Goal: Answer question/provide support: Share knowledge or assist other users

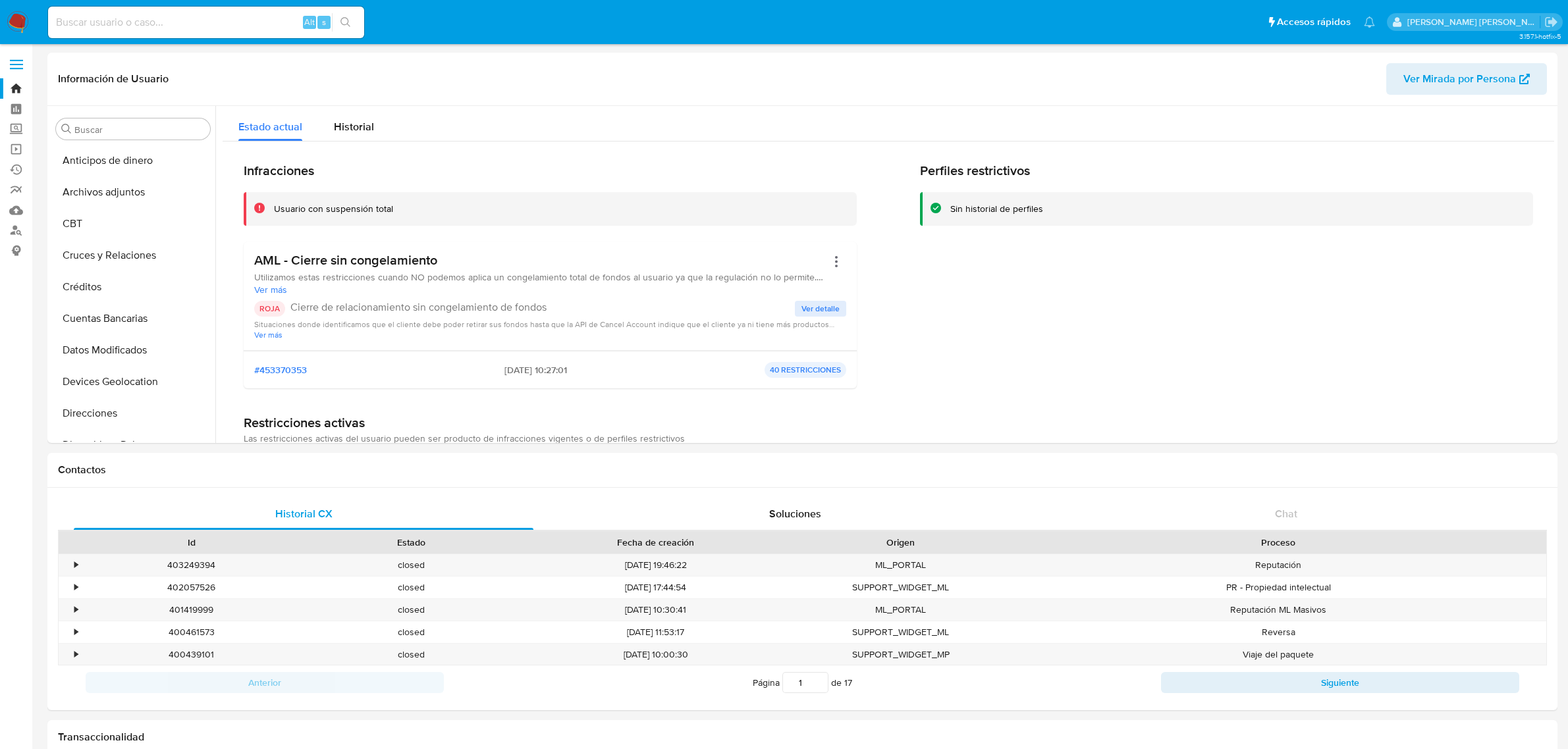
select select "10"
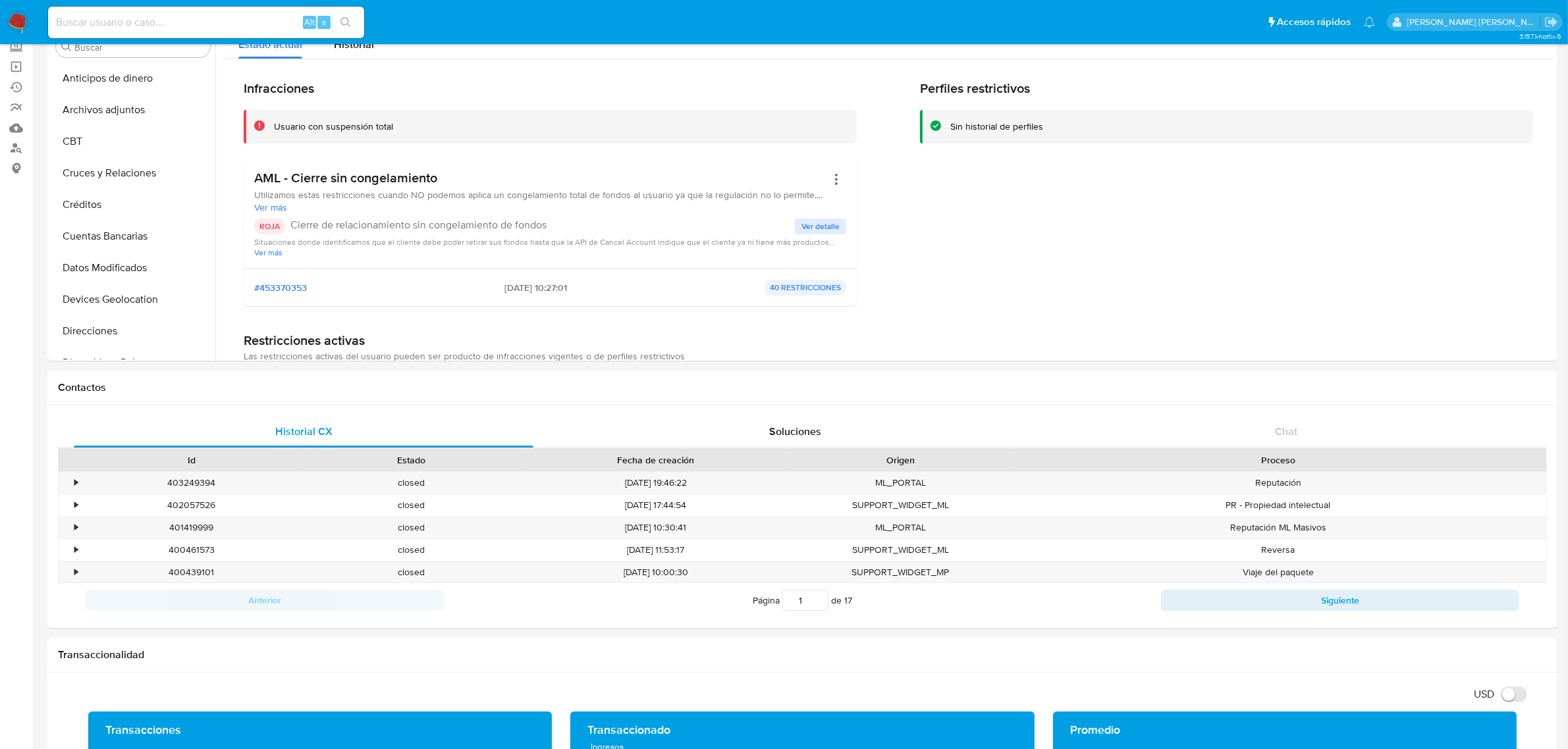
scroll to position [555, 0]
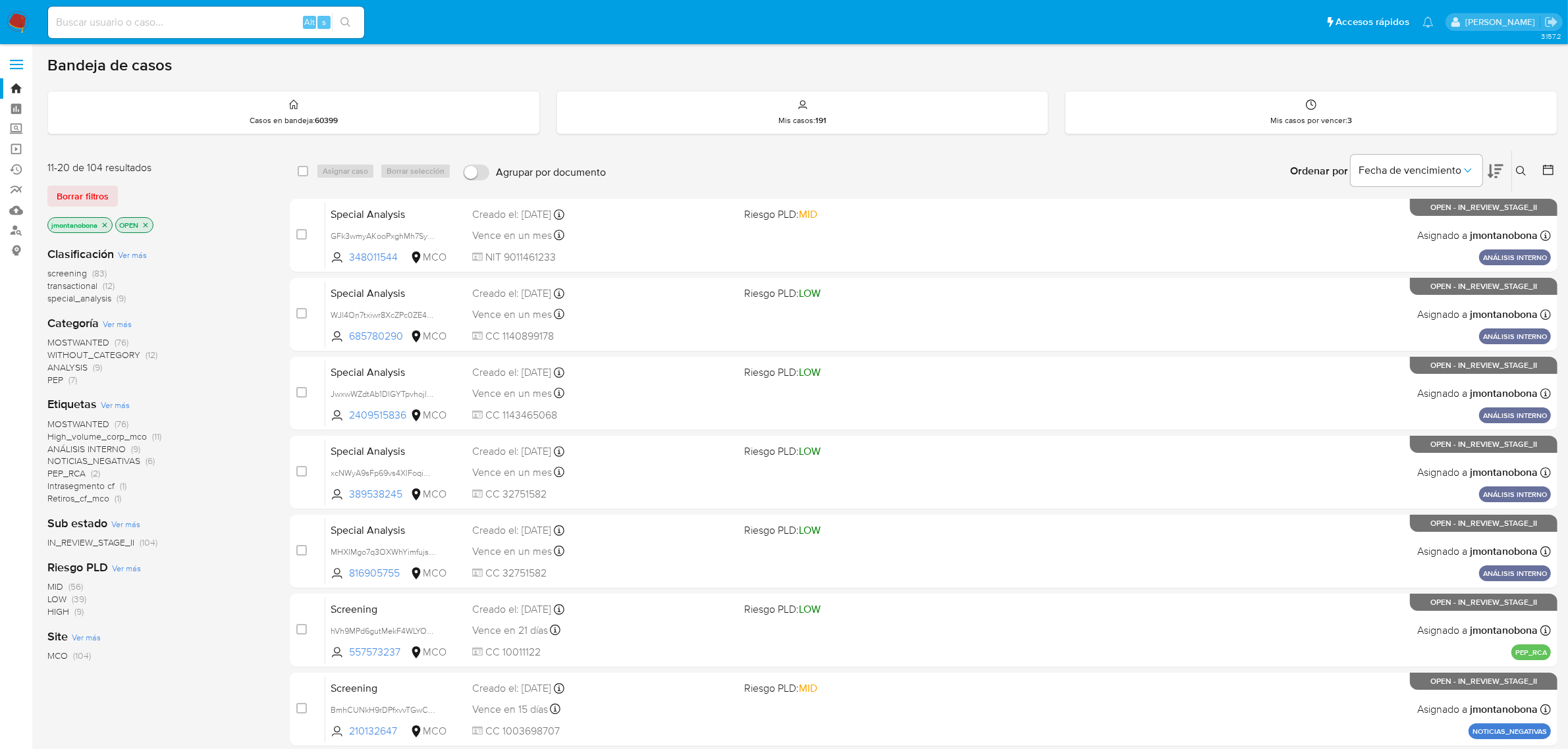
click at [275, 26] on input at bounding box center [206, 22] width 316 height 17
paste input "IICGfhUh1tkXcLOsY7xaSRsQ"
type input "IICGfhUh1tkXcLOsY7xaSRsQ"
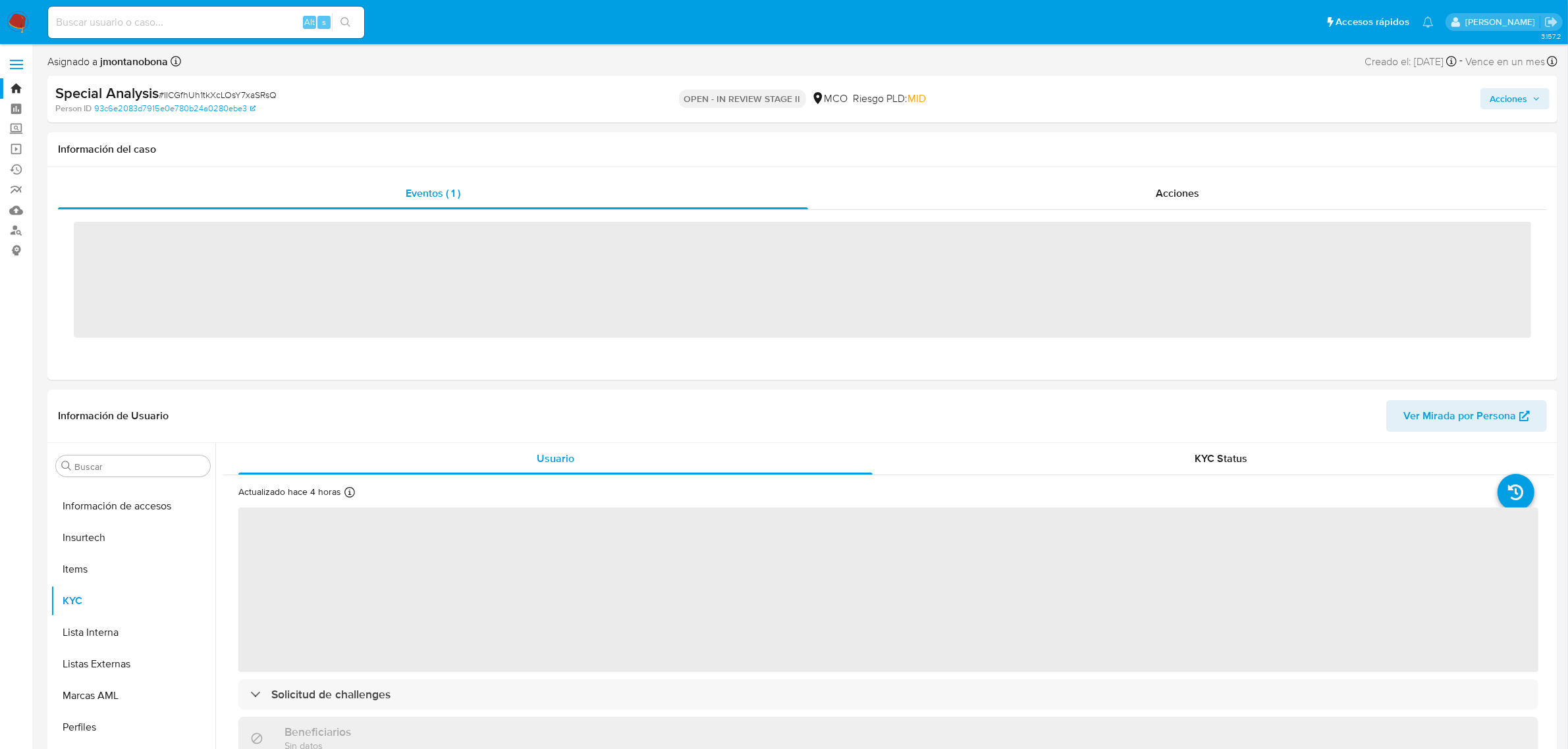
scroll to position [555, 0]
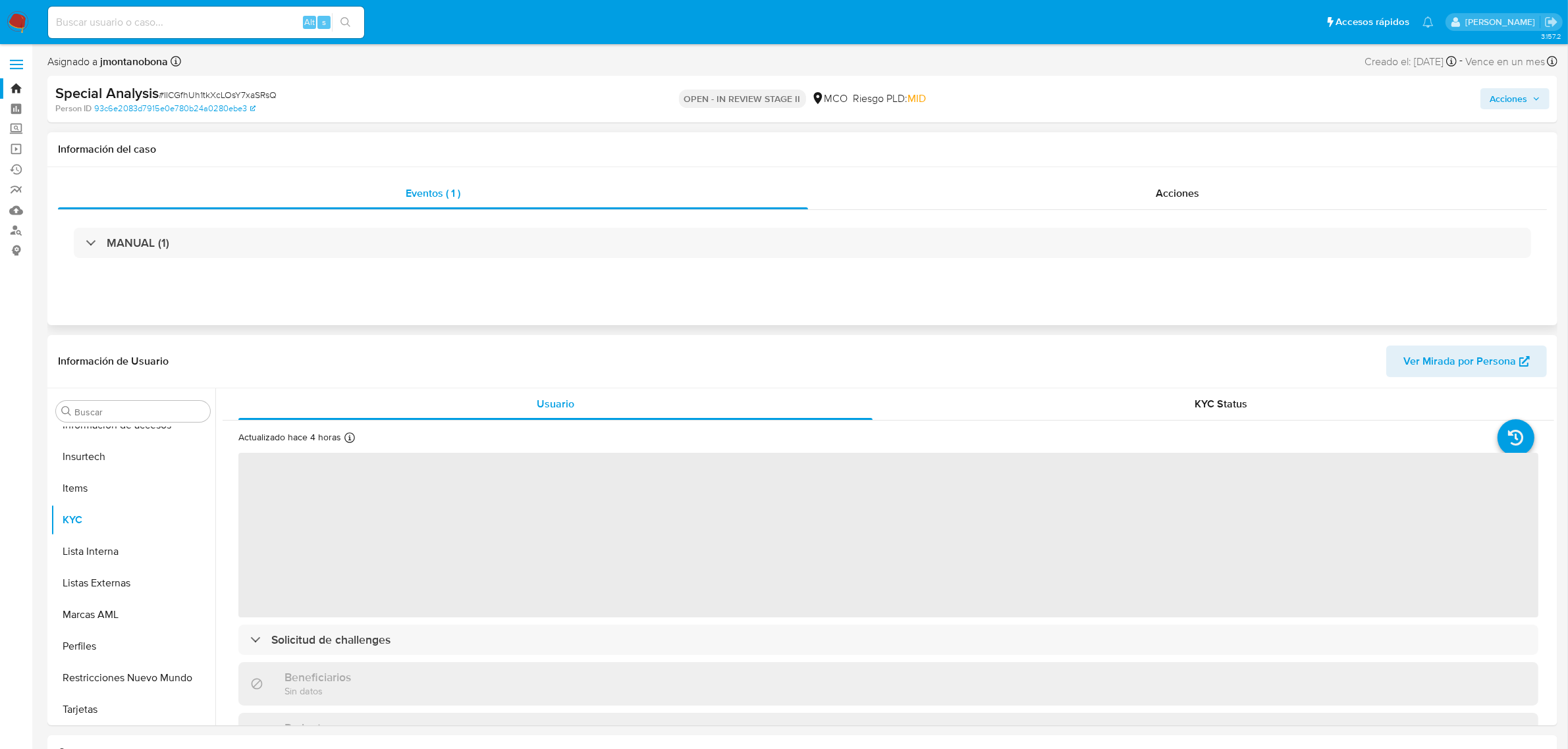
select select "10"
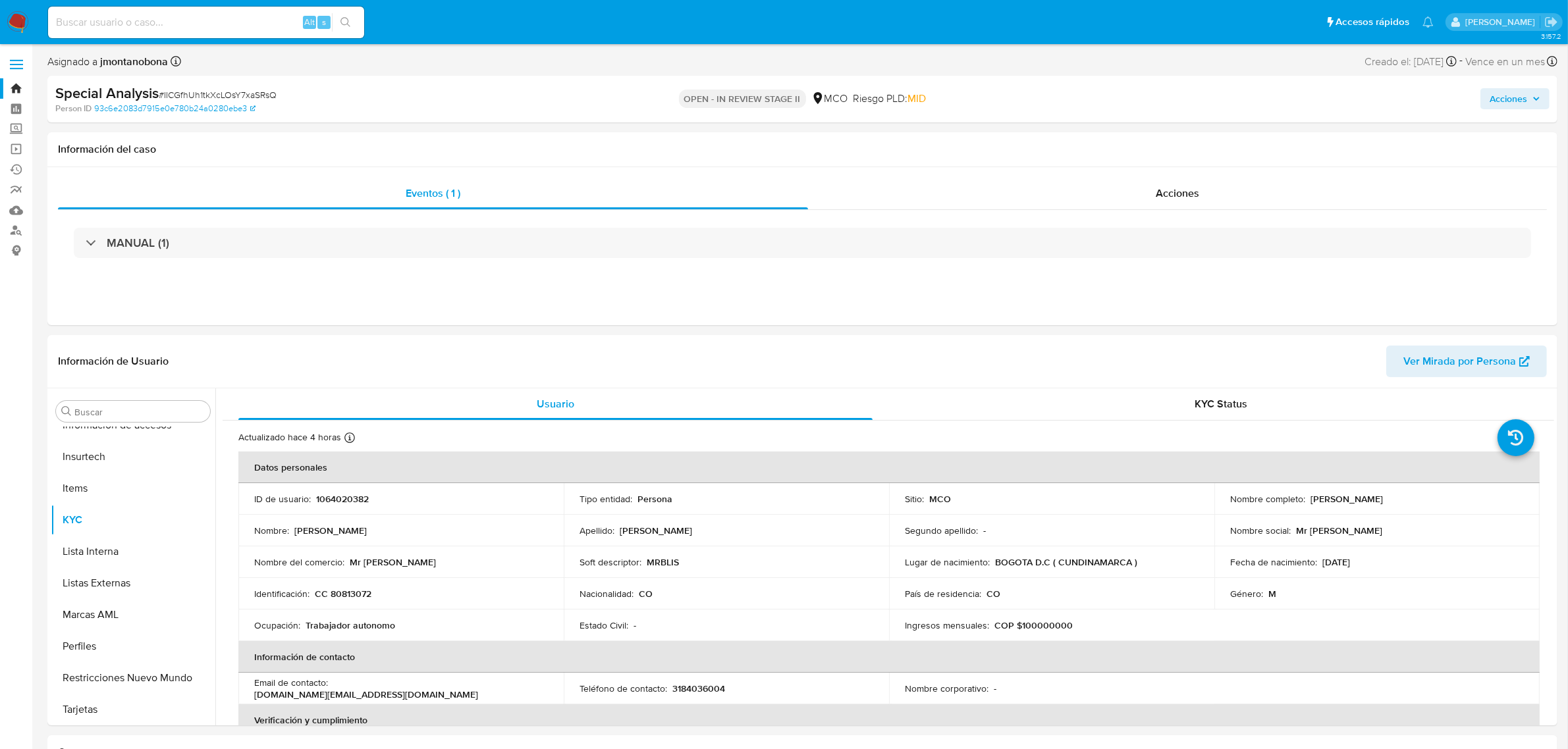
click at [1505, 104] on span "Acciones" at bounding box center [1508, 99] width 38 height 21
click at [1154, 136] on span "Resolución del caso" at bounding box center [1141, 140] width 94 height 15
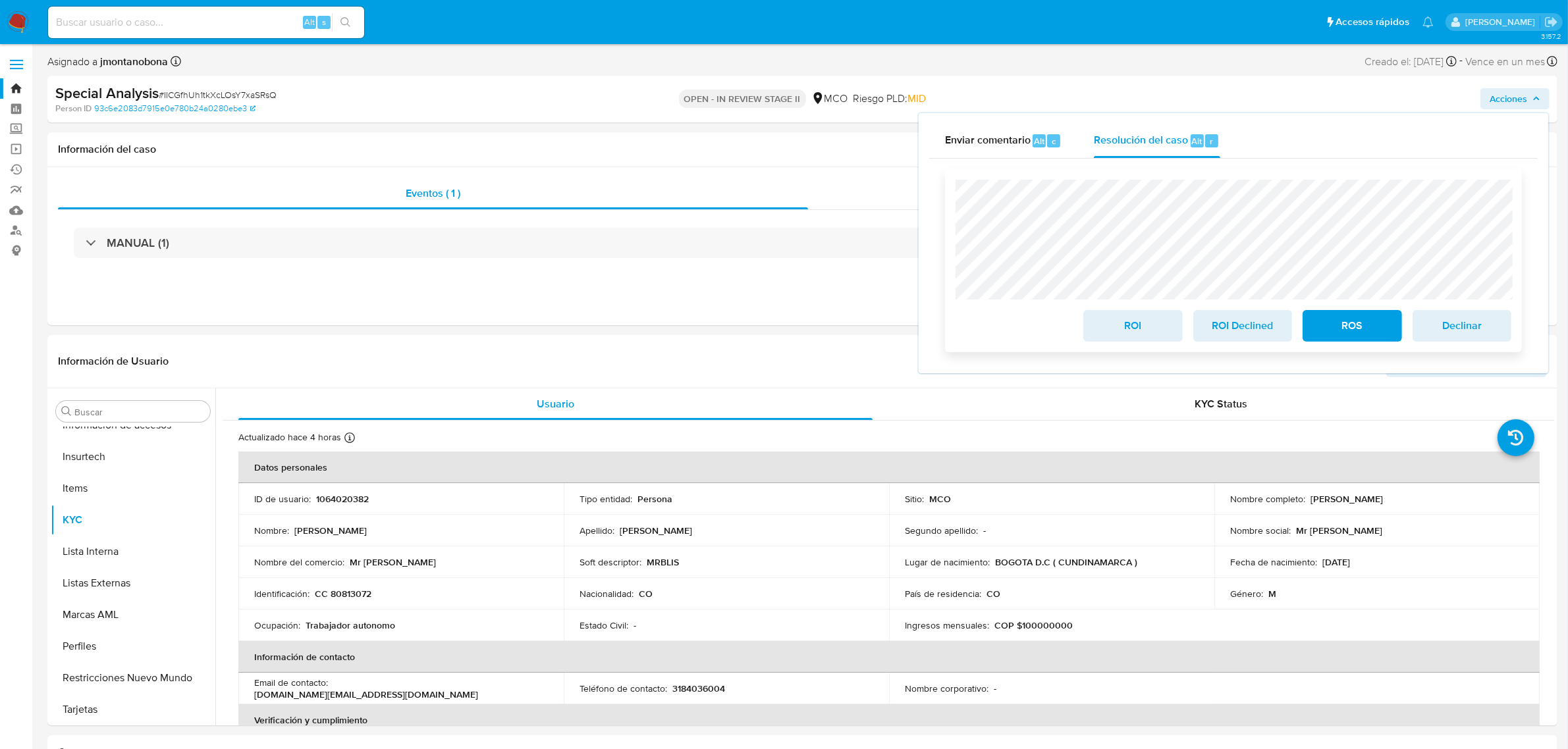
click at [1338, 320] on span "ROS" at bounding box center [1352, 326] width 65 height 29
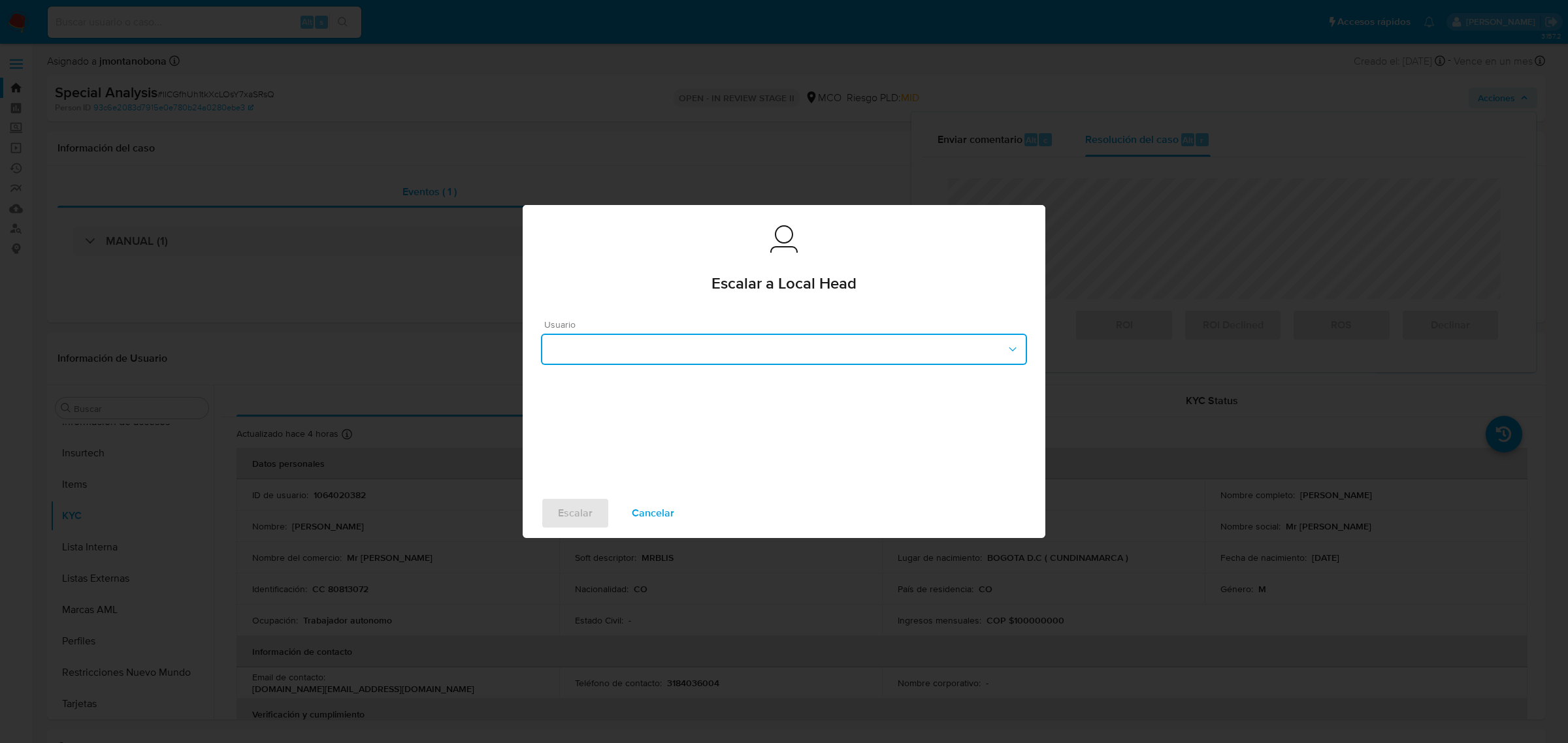
click at [799, 363] on button "button" at bounding box center [784, 349] width 486 height 31
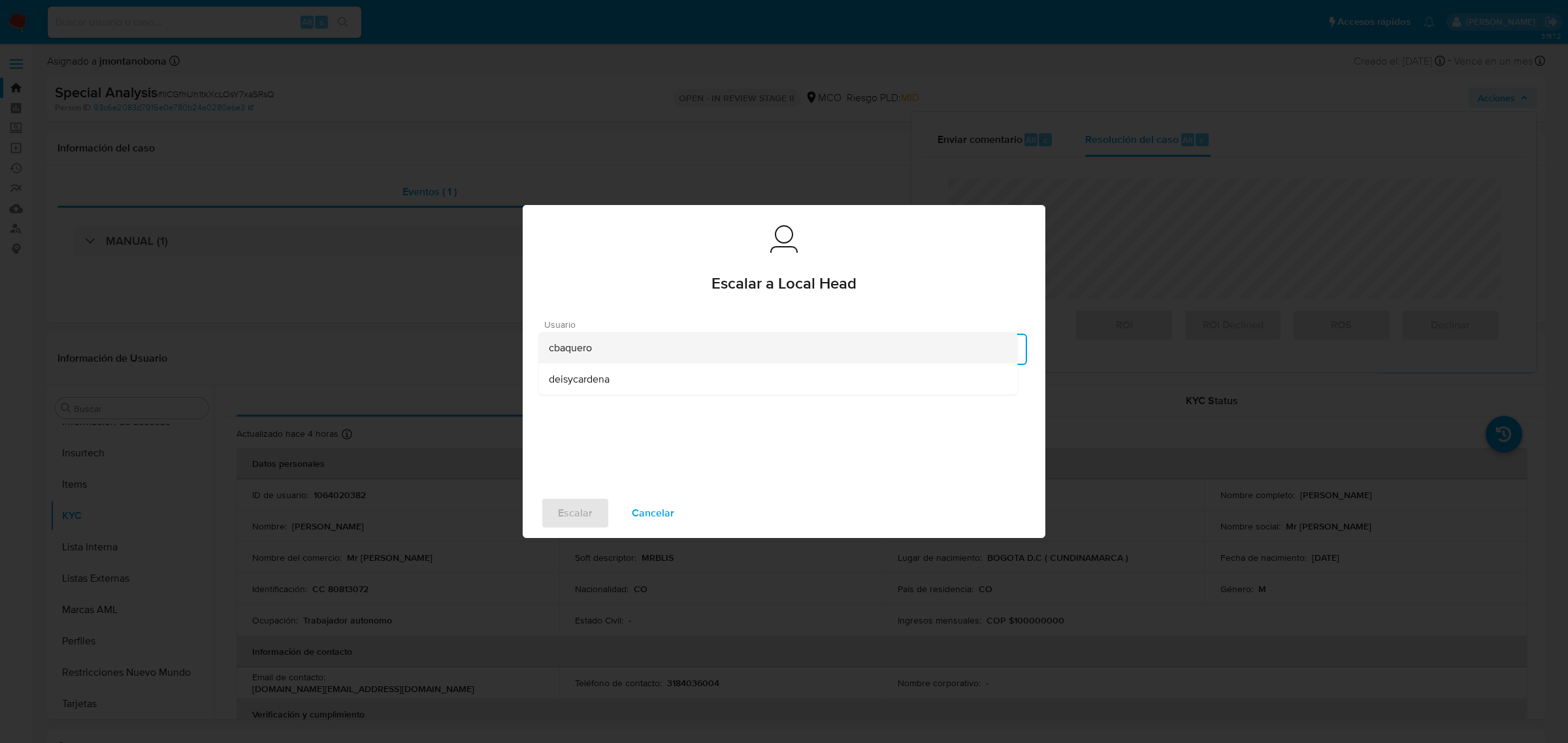
click at [683, 343] on div "cbaquero" at bounding box center [777, 348] width 458 height 31
click at [569, 517] on span "Escalar" at bounding box center [575, 514] width 35 height 29
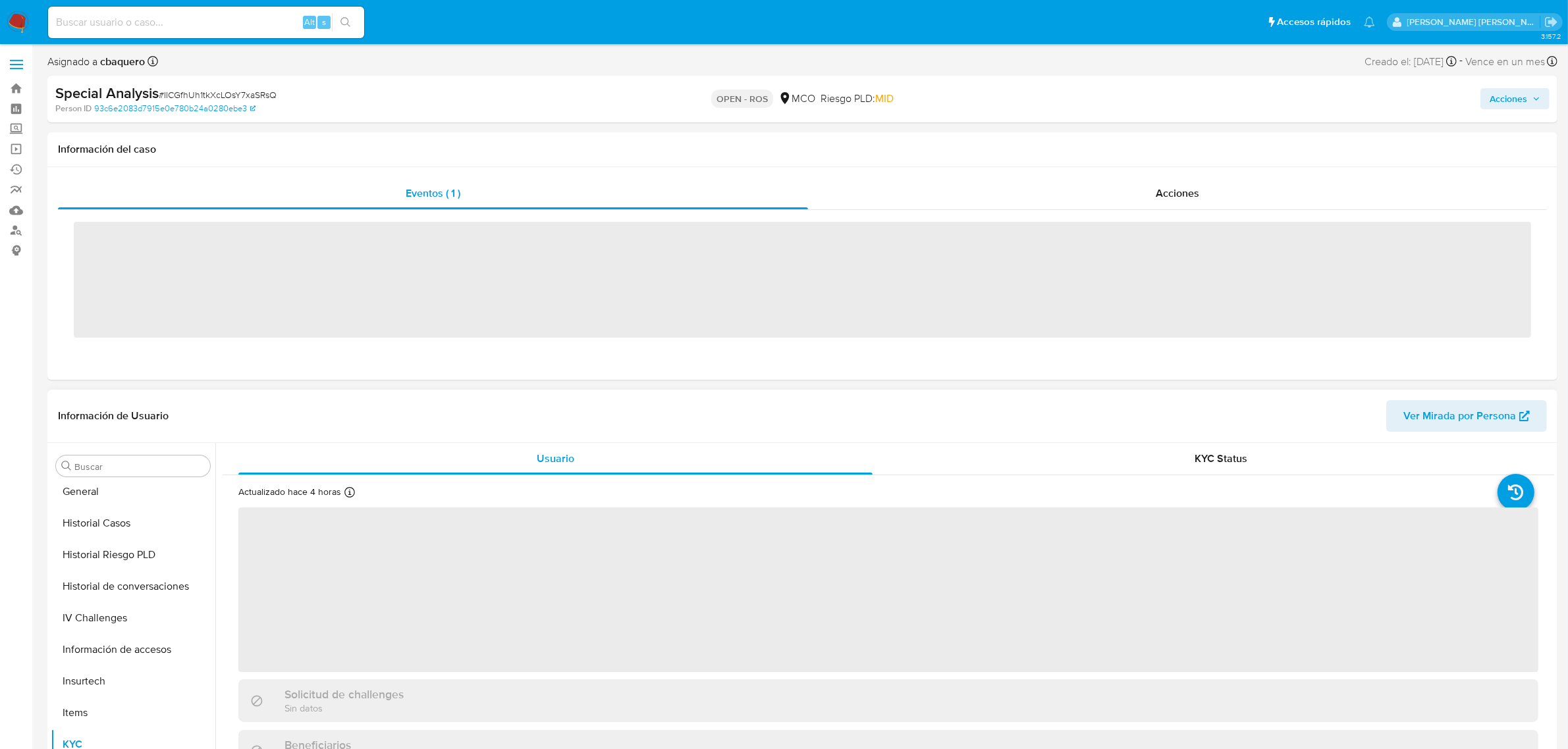
scroll to position [555, 0]
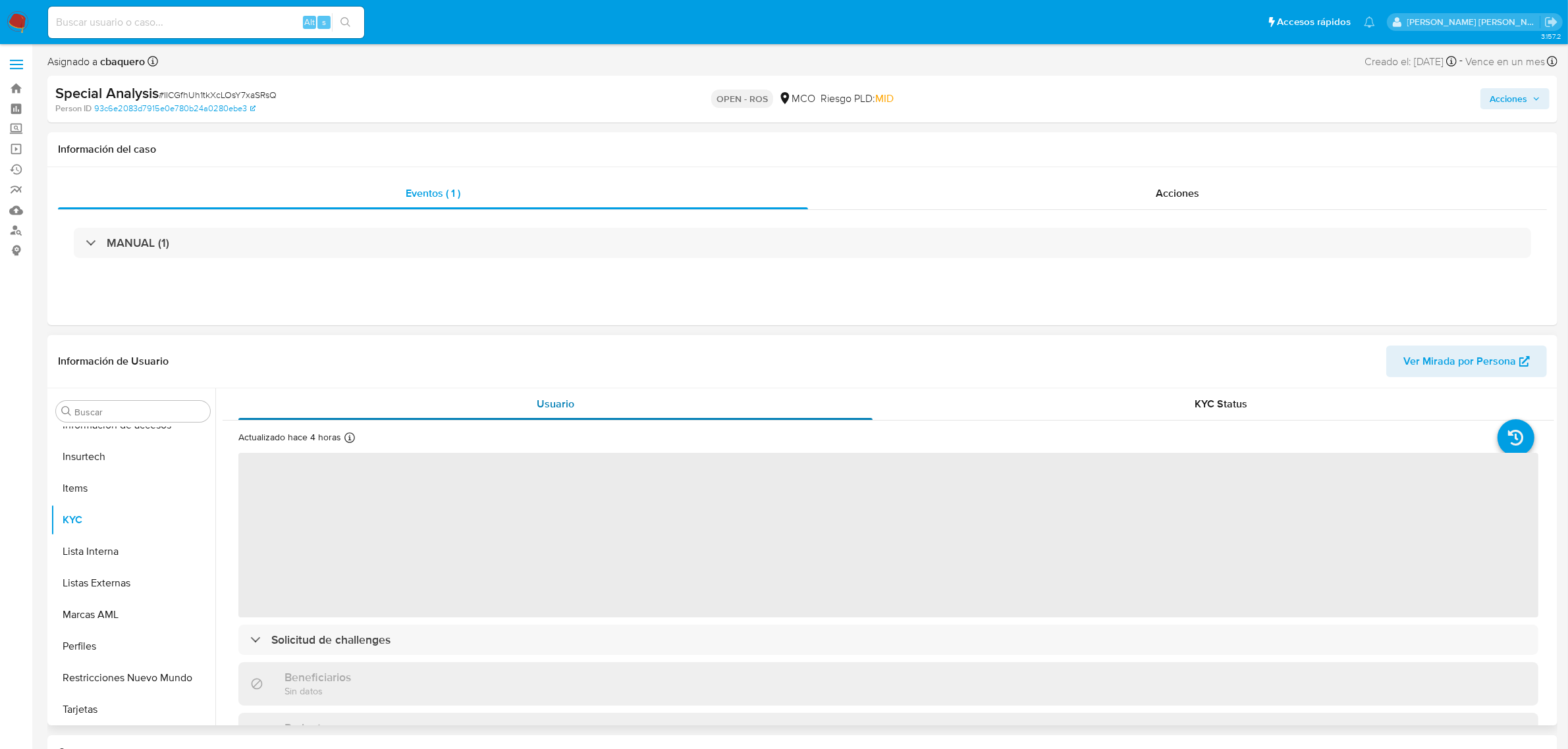
select select "10"
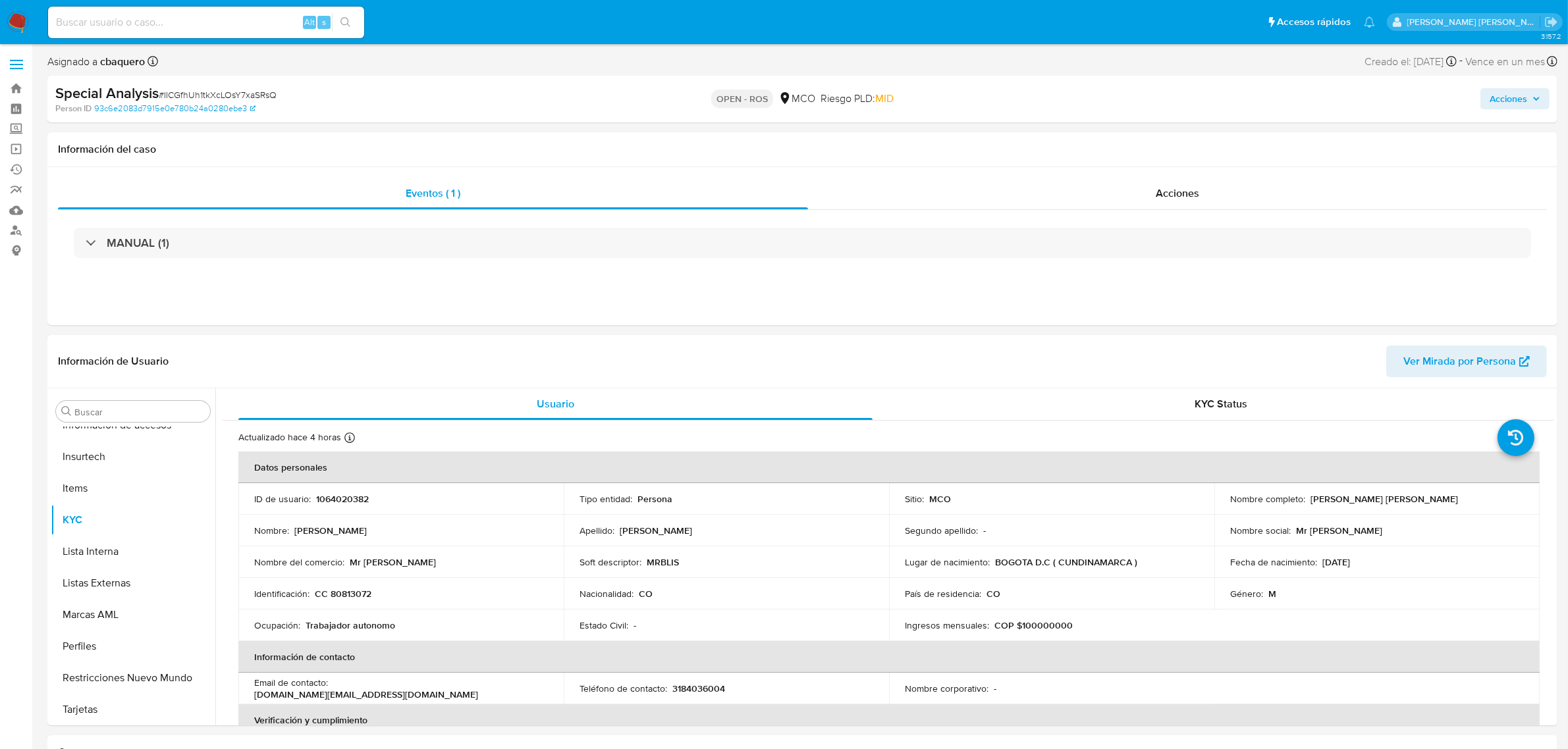
click at [261, 22] on input at bounding box center [206, 22] width 316 height 17
paste input "tqOwV4d8iQ3Y1Skfw6GaDRpS"
type input "tqOwV4d8iQ3Y1Skfw6GaDRpS"
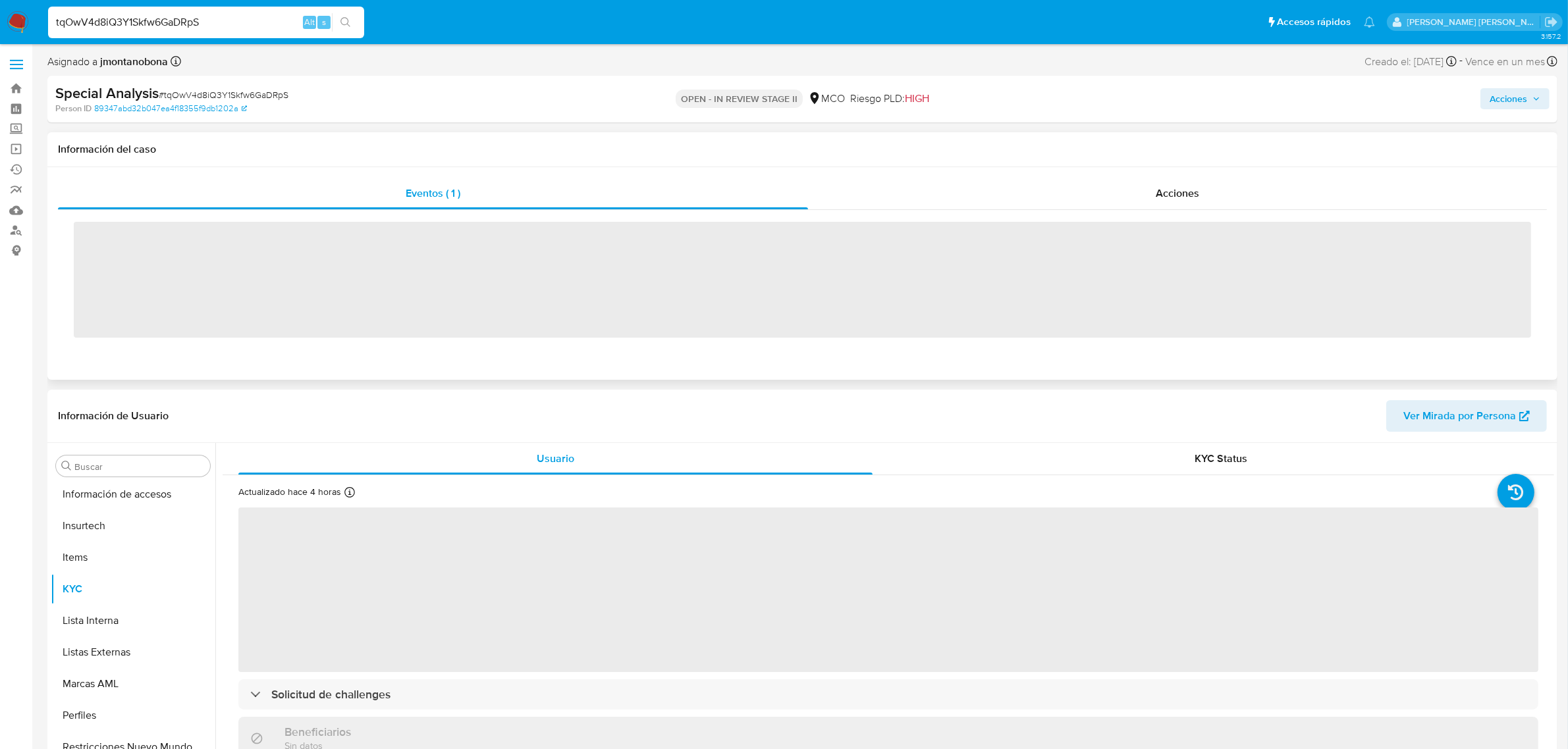
scroll to position [555, 0]
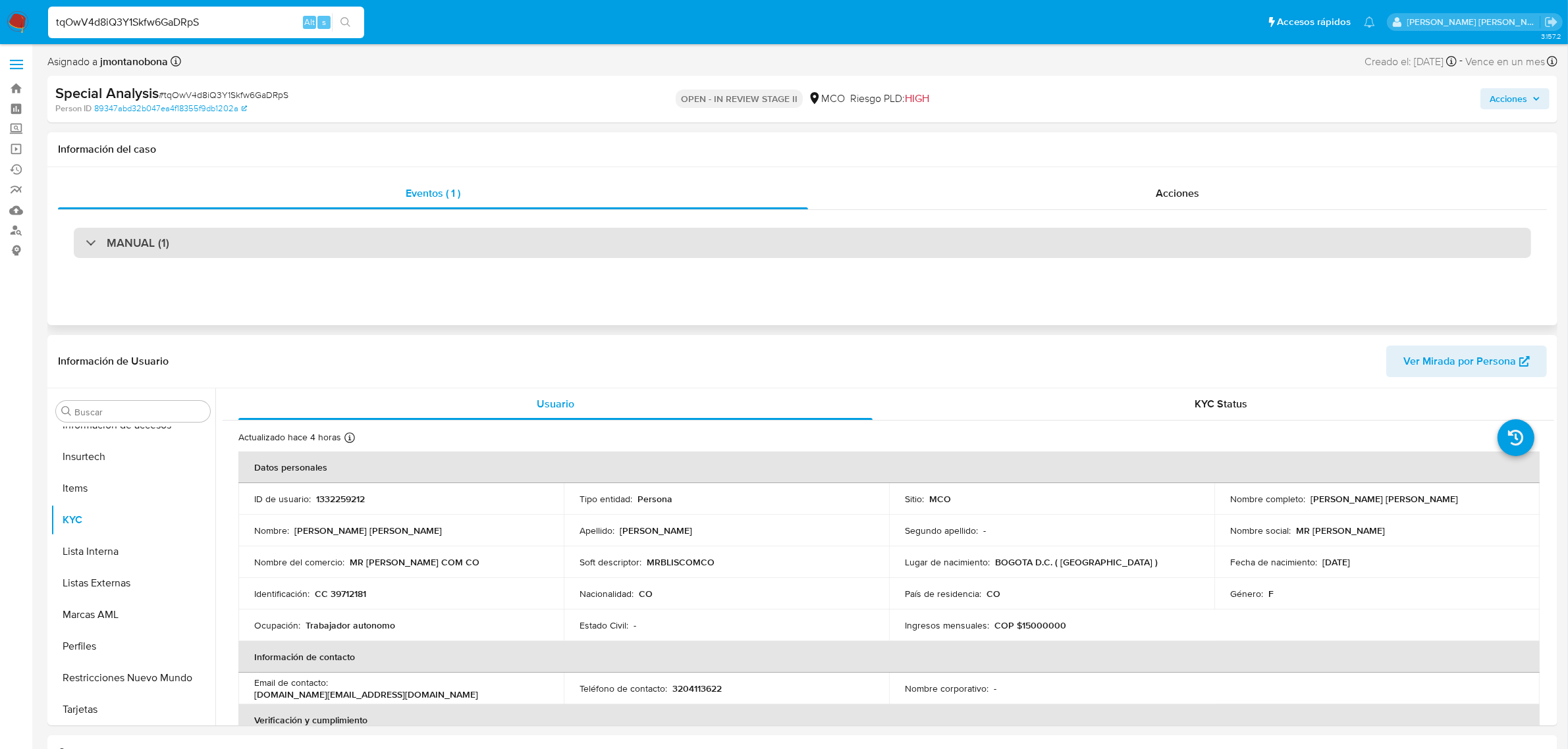
select select "10"
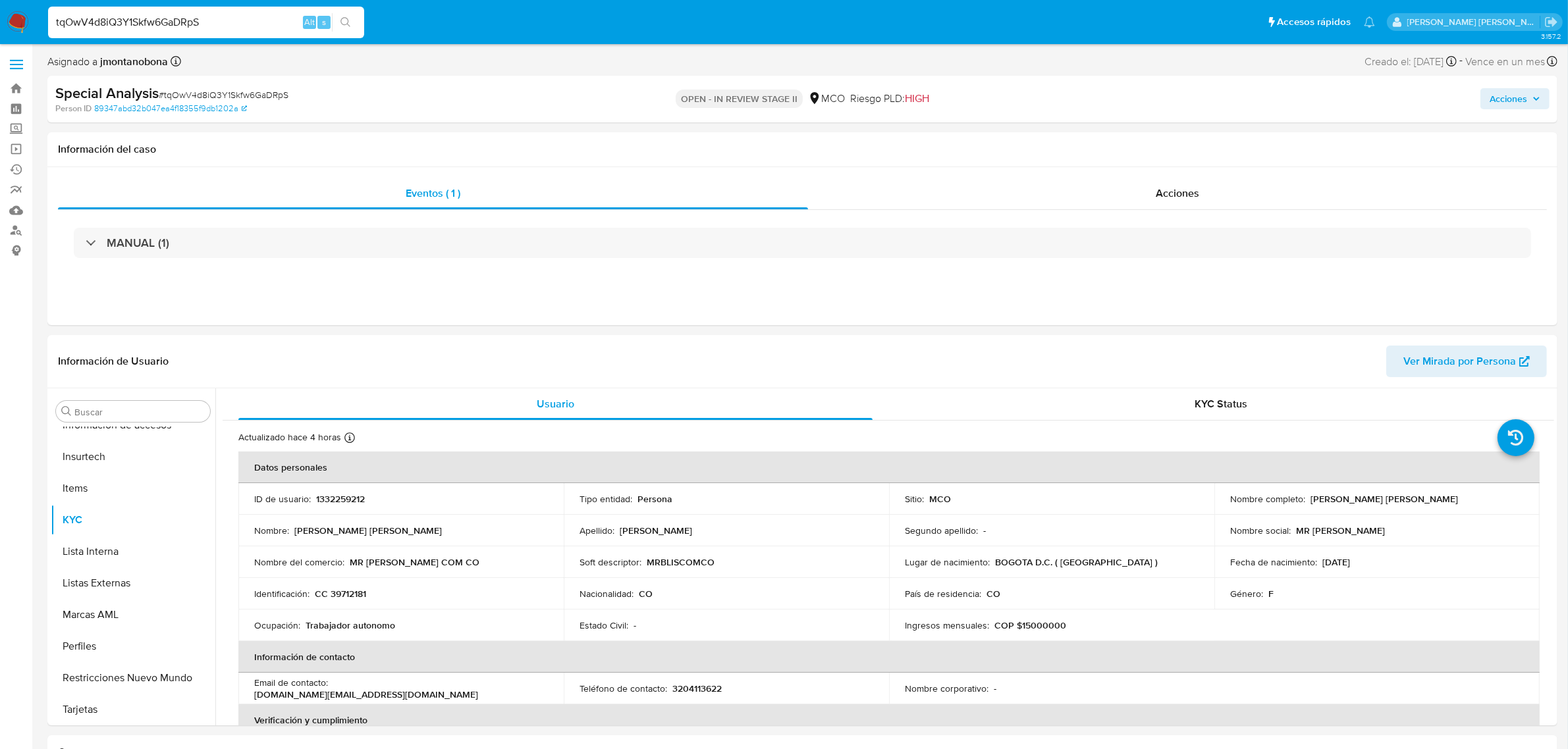
click at [1518, 106] on span "Acciones" at bounding box center [1508, 99] width 38 height 21
click at [1135, 150] on div "Resolución del caso Alt r" at bounding box center [1157, 141] width 125 height 34
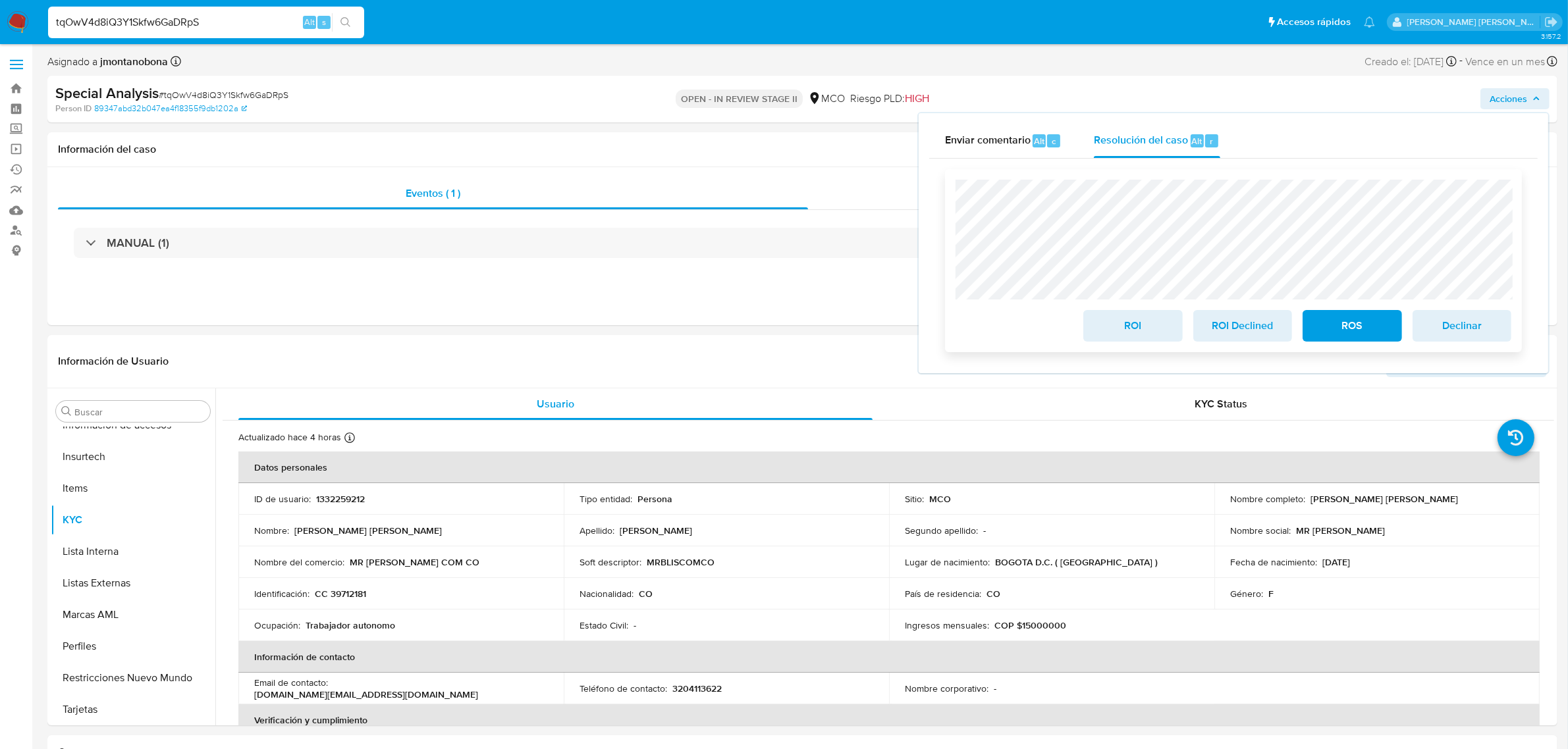
click at [1343, 324] on span "ROS" at bounding box center [1352, 326] width 65 height 29
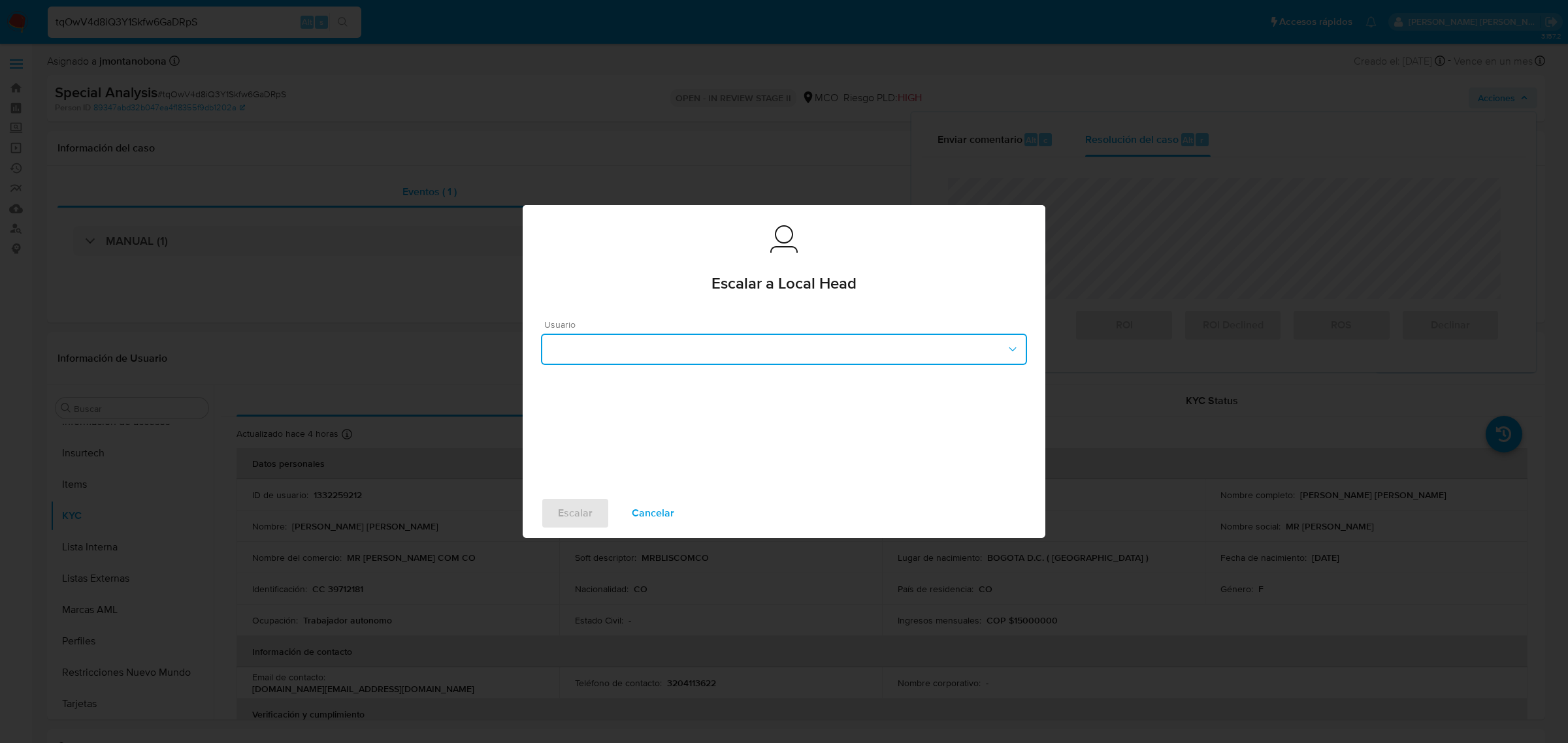
click at [841, 356] on button "button" at bounding box center [784, 349] width 486 height 31
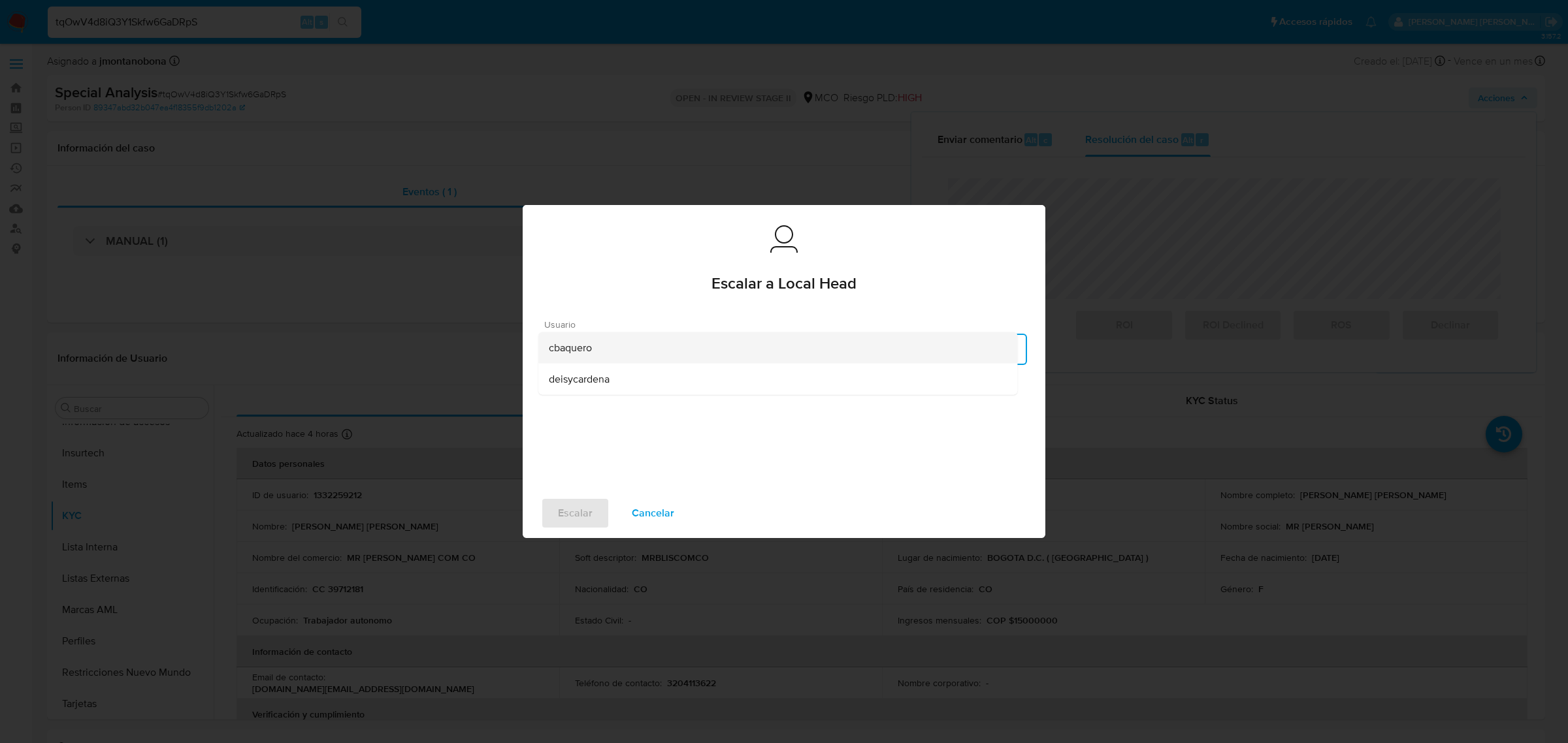
click at [624, 351] on div "cbaquero" at bounding box center [777, 348] width 458 height 31
click at [566, 510] on span "Escalar" at bounding box center [575, 514] width 35 height 29
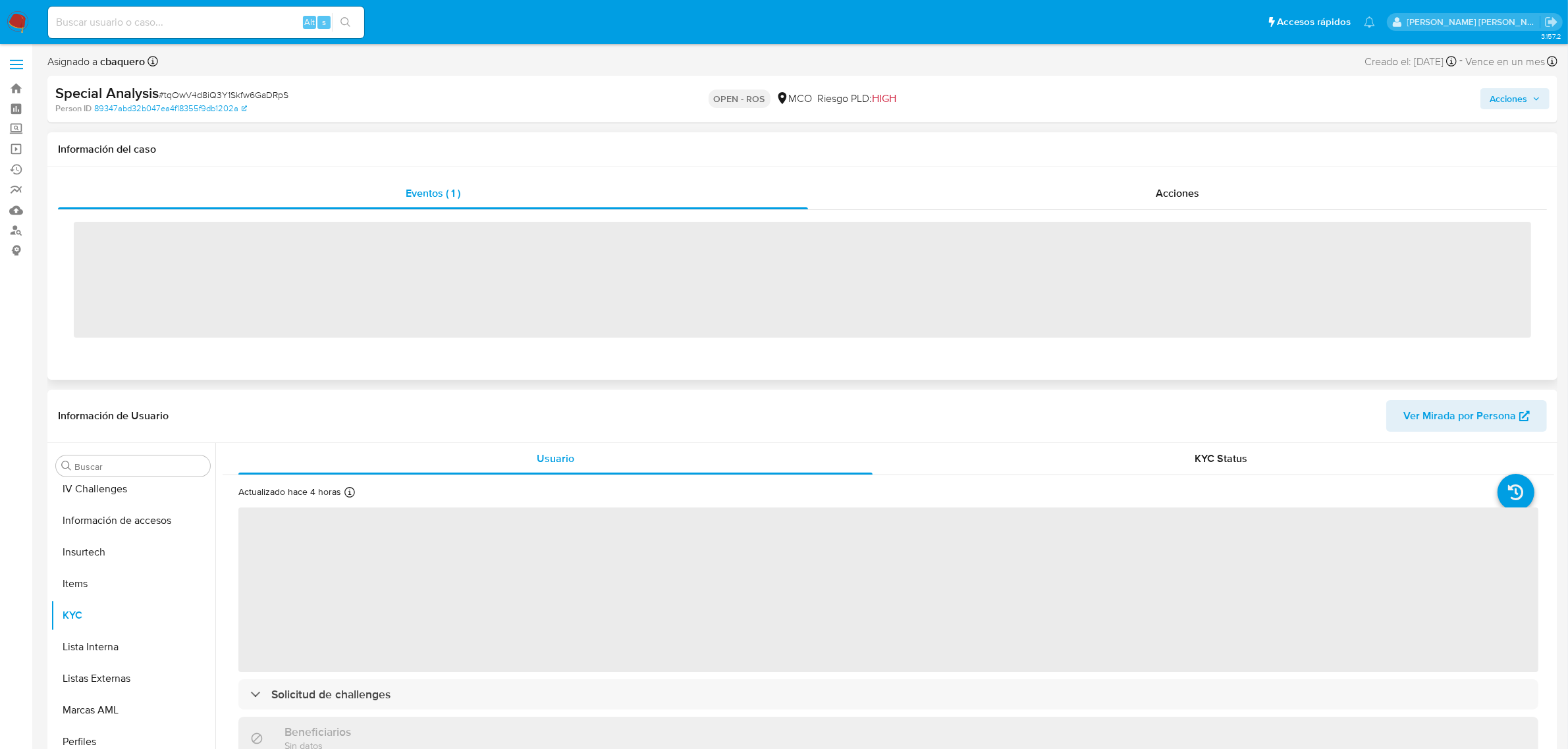
scroll to position [555, 0]
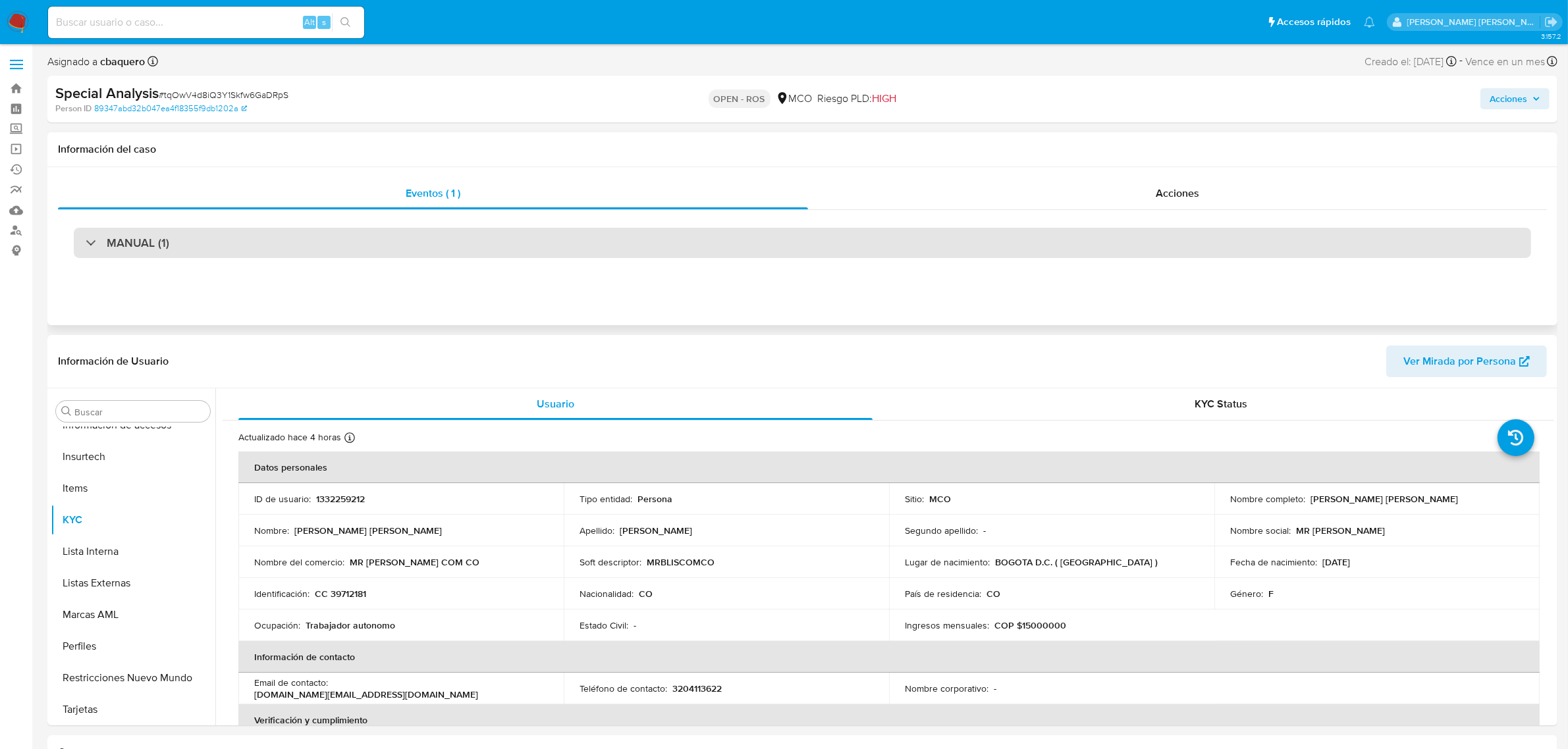
select select "10"
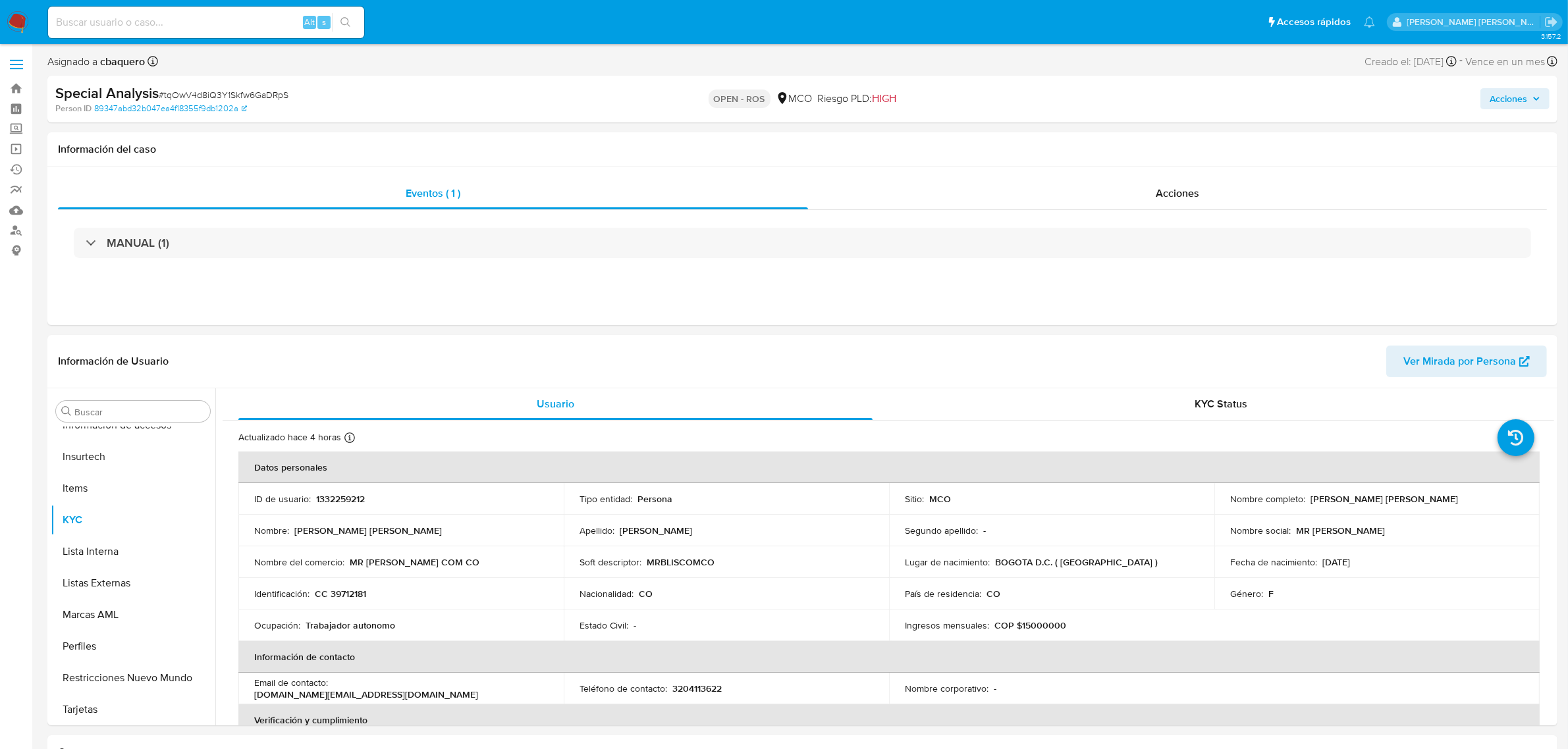
click at [208, 36] on div "Alt s" at bounding box center [206, 22] width 316 height 32
click at [229, 23] on input at bounding box center [206, 22] width 316 height 17
paste input "WvaqK62j9N1QIkqVXU0pRVuI"
type input "WvaqK62j9N1QIkqVXU0pRVuI"
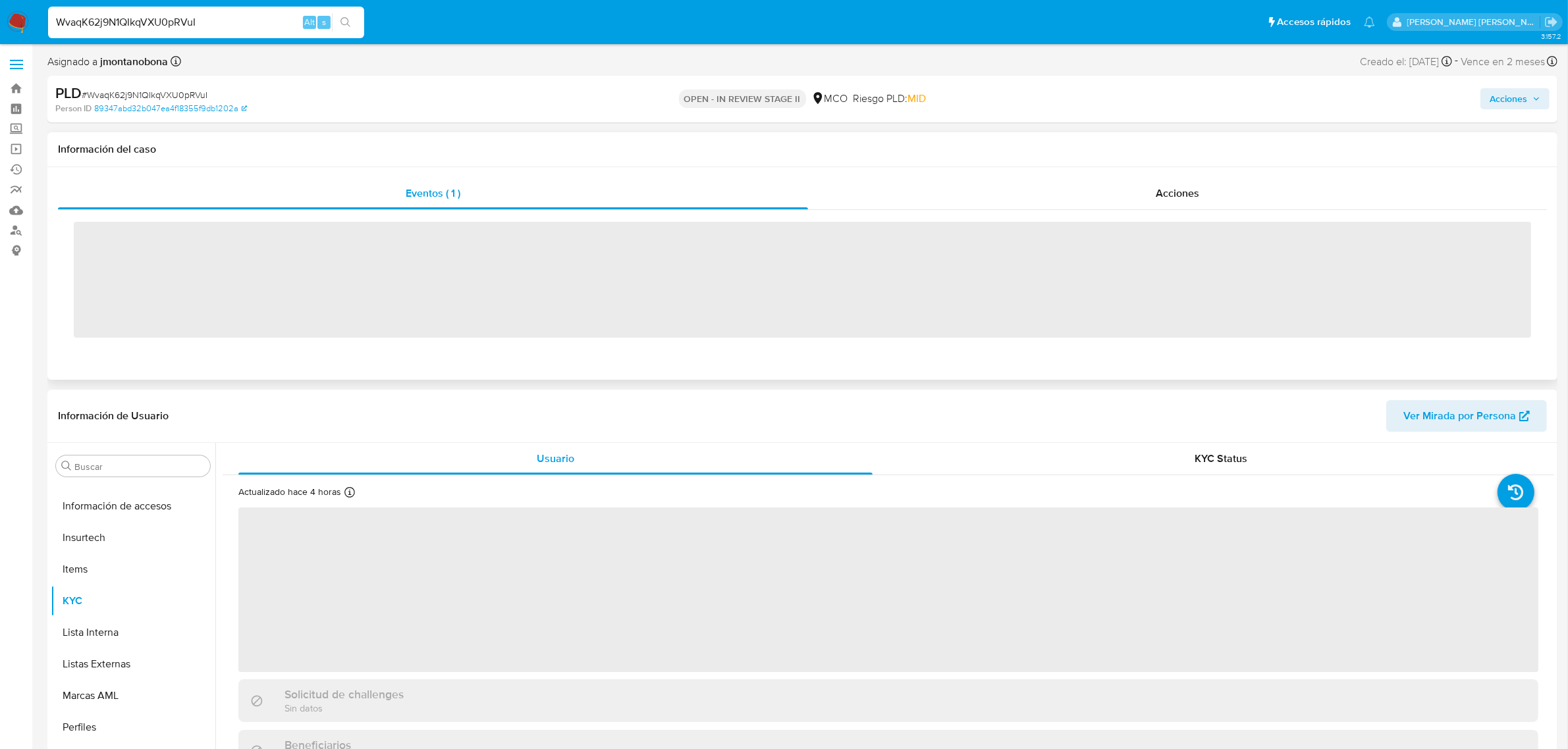
scroll to position [555, 0]
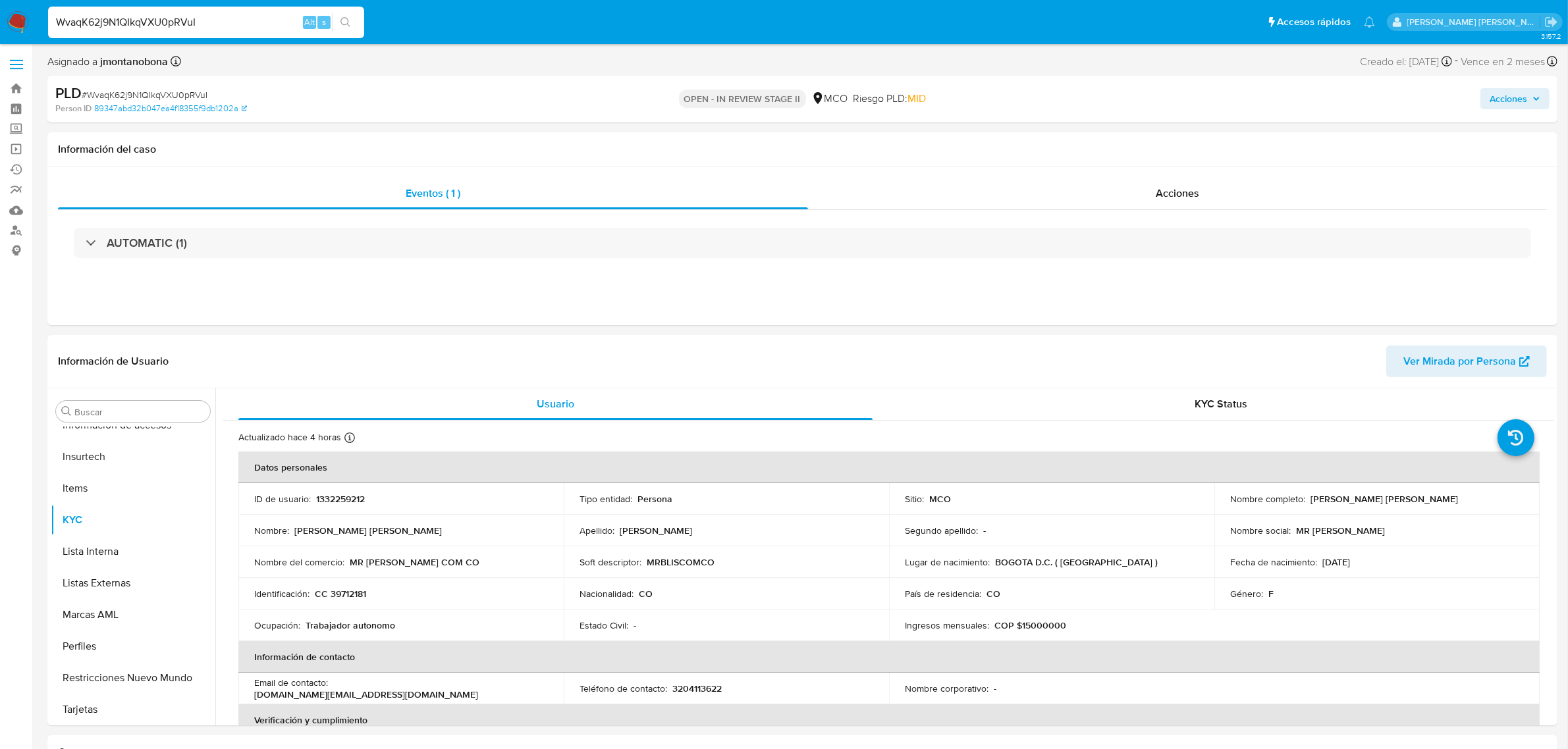
select select "10"
click at [1510, 101] on span "Acciones" at bounding box center [1508, 99] width 38 height 21
click at [1170, 135] on span "Resolución del caso" at bounding box center [1141, 140] width 94 height 15
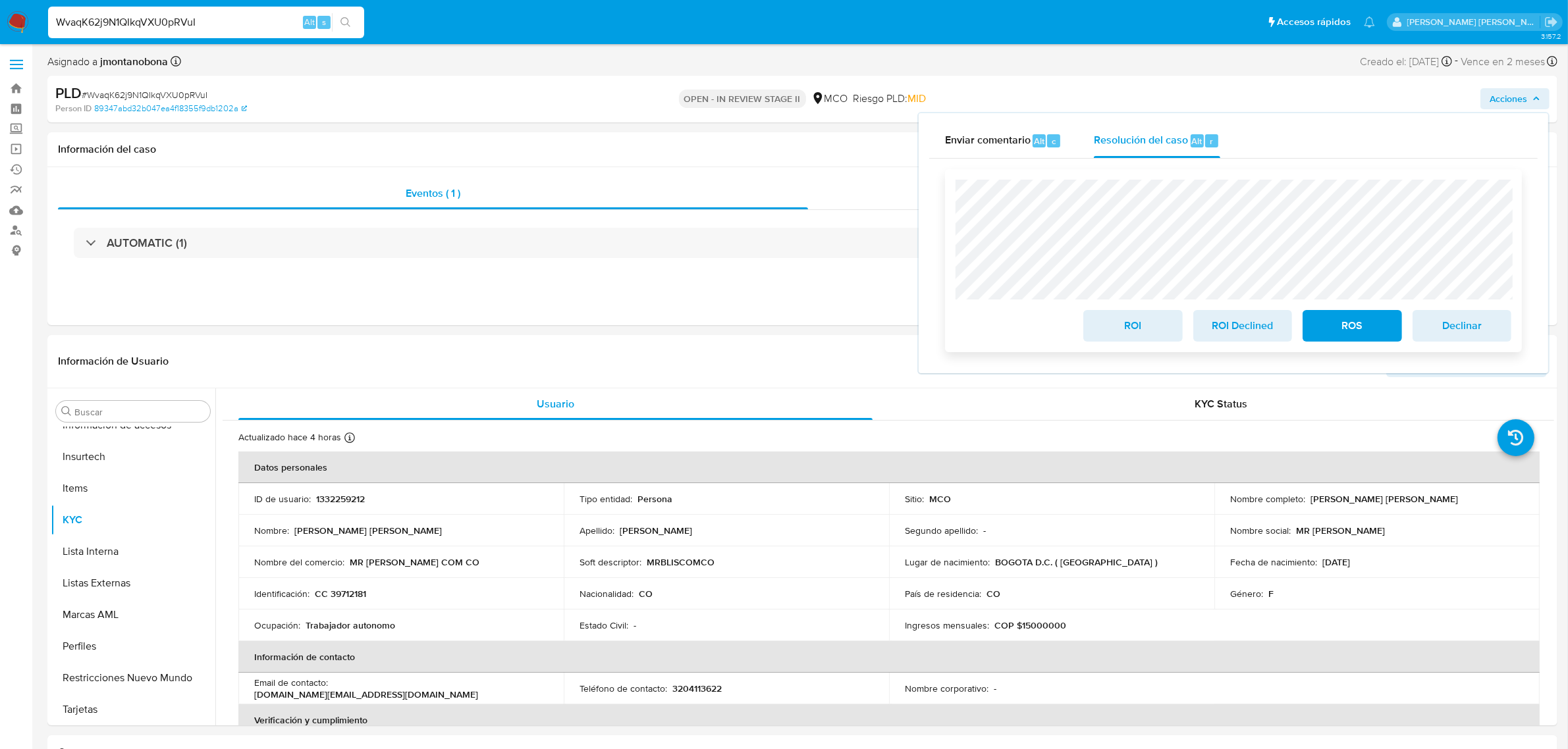
click at [1337, 324] on span "ROS" at bounding box center [1352, 326] width 65 height 29
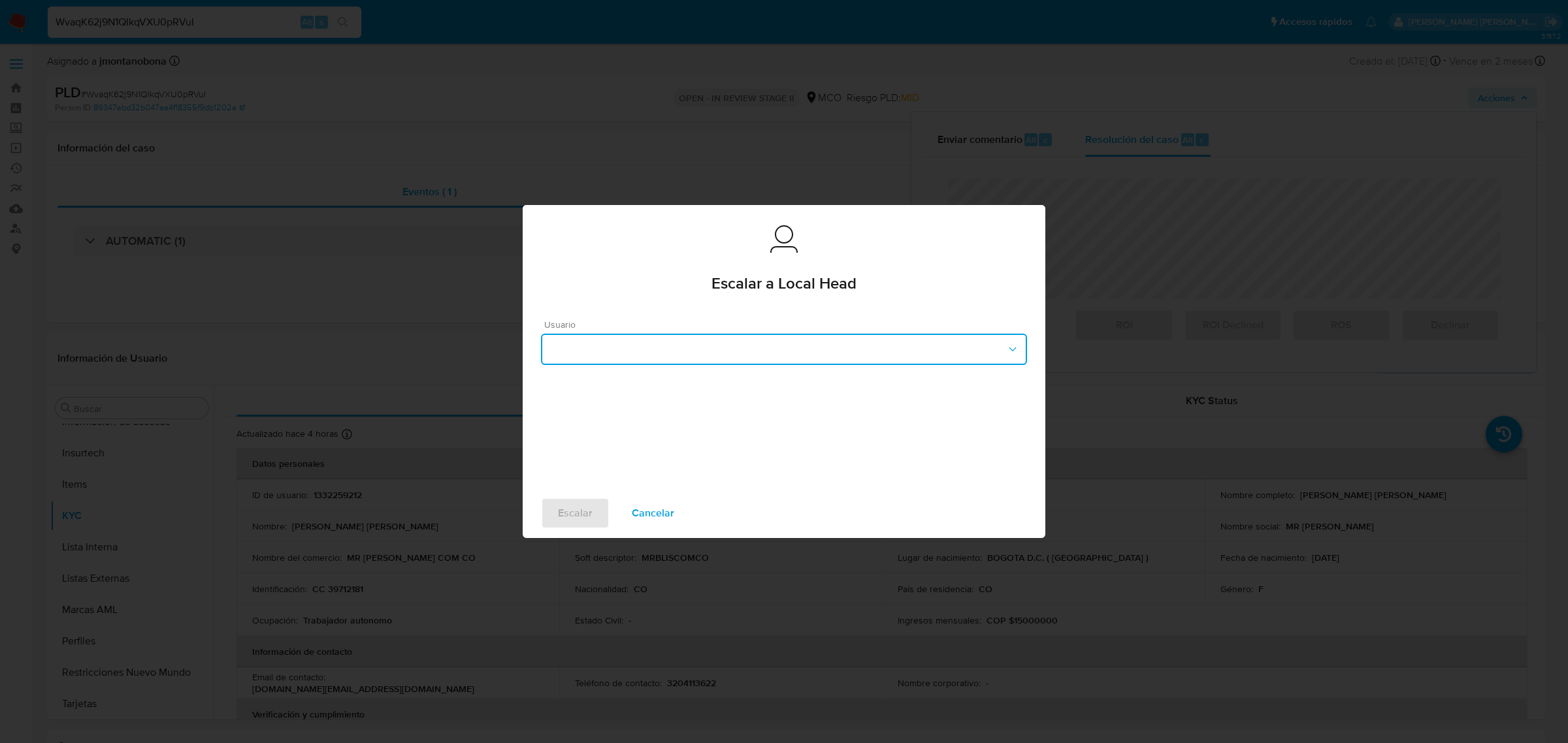
click at [847, 340] on button "button" at bounding box center [784, 349] width 486 height 31
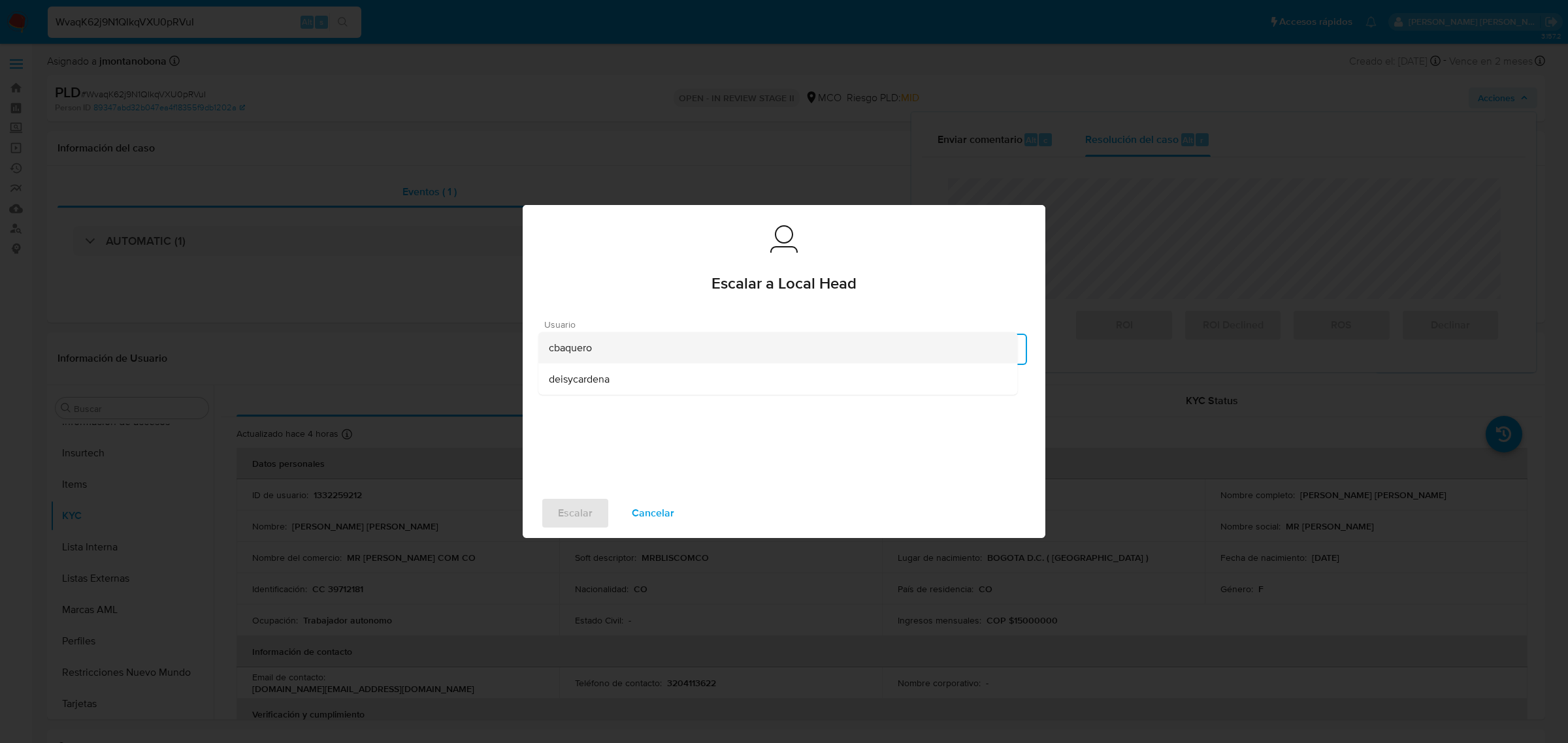
click at [576, 344] on span "cbaquero" at bounding box center [570, 348] width 43 height 13
click at [569, 518] on span "Escalar" at bounding box center [575, 514] width 35 height 29
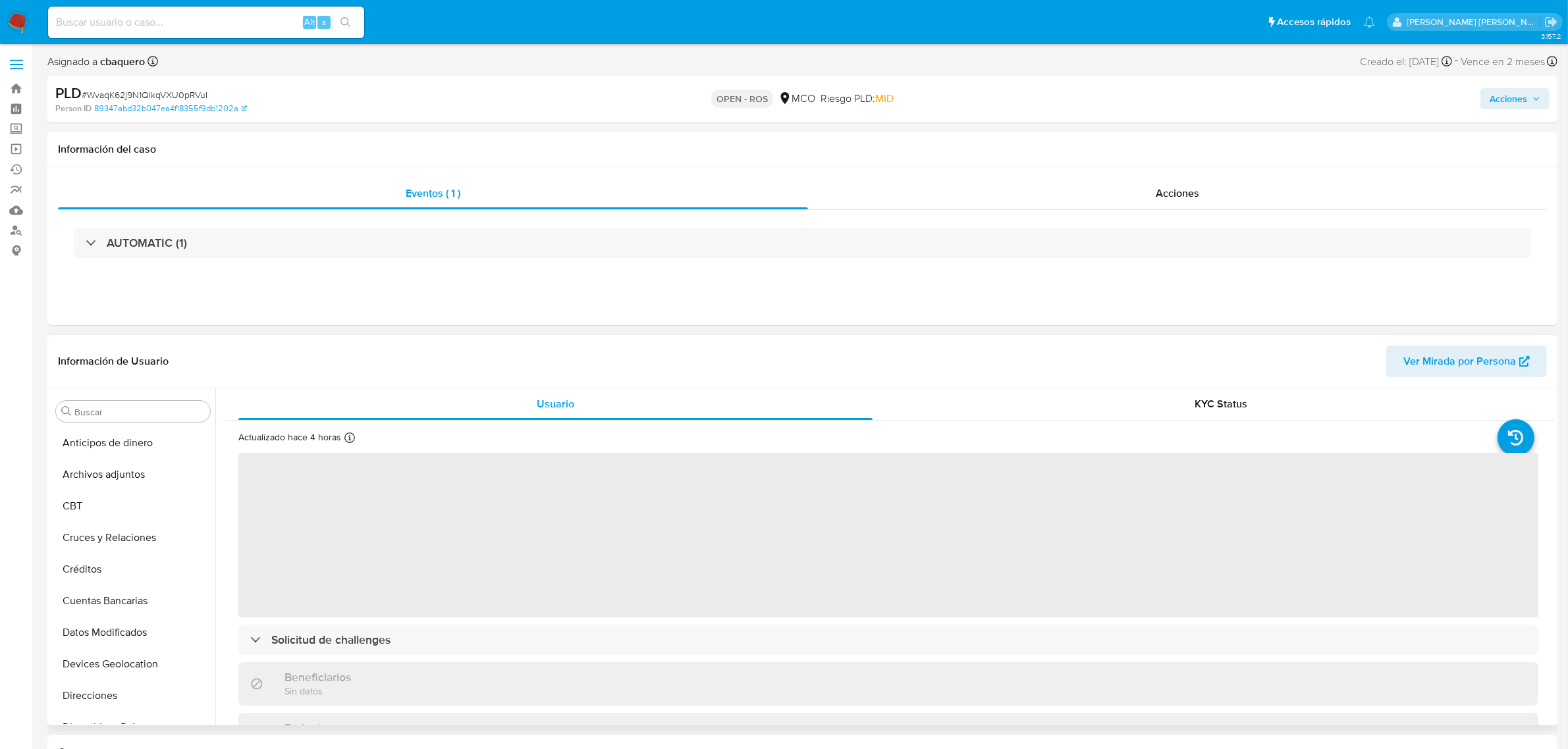
scroll to position [555, 0]
select select "10"
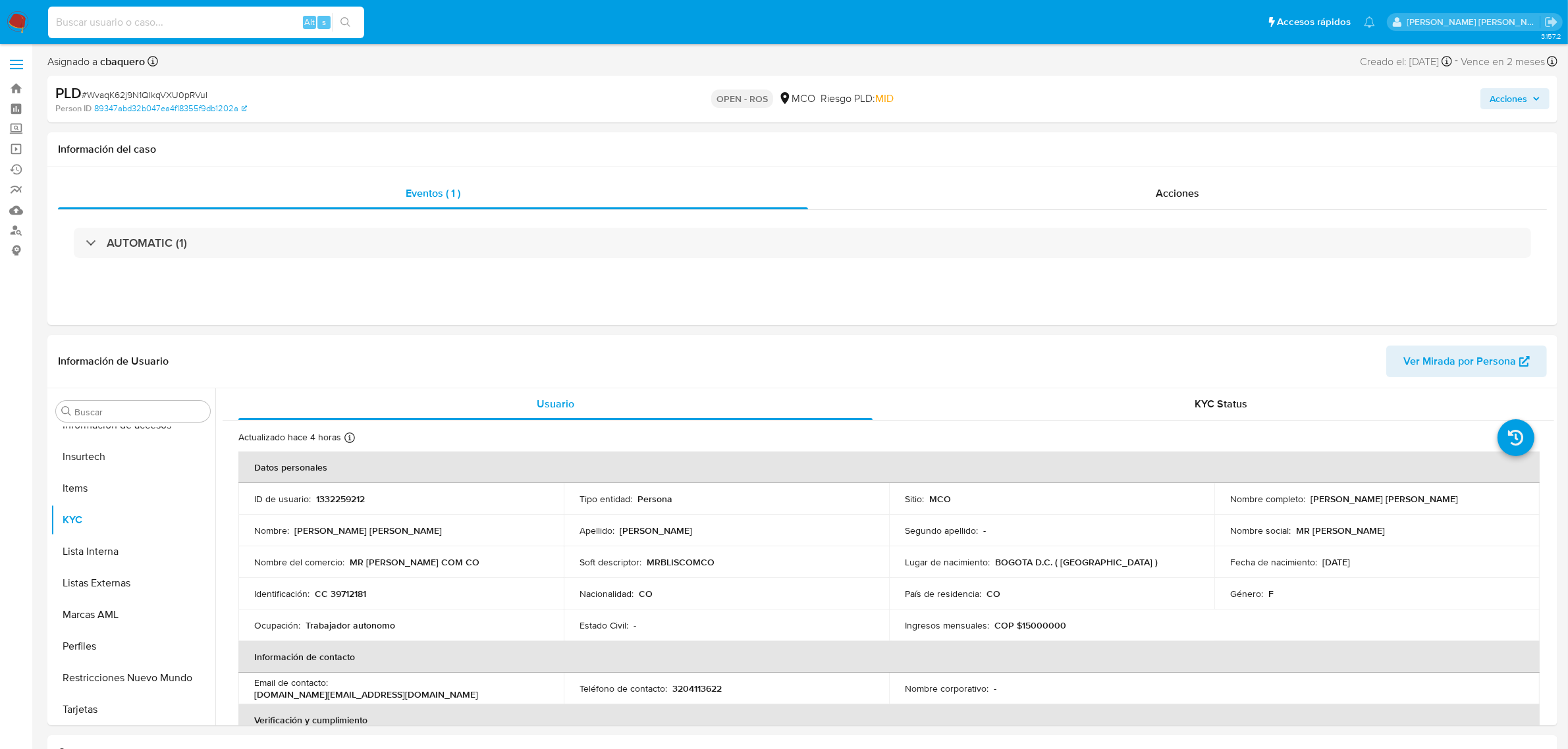
click at [227, 21] on input at bounding box center [206, 22] width 316 height 17
paste input "HuX9IuwdiLEgC1Qy5QijPpFu"
type input "HuX9IuwdiLEgC1Qy5QijPpFu"
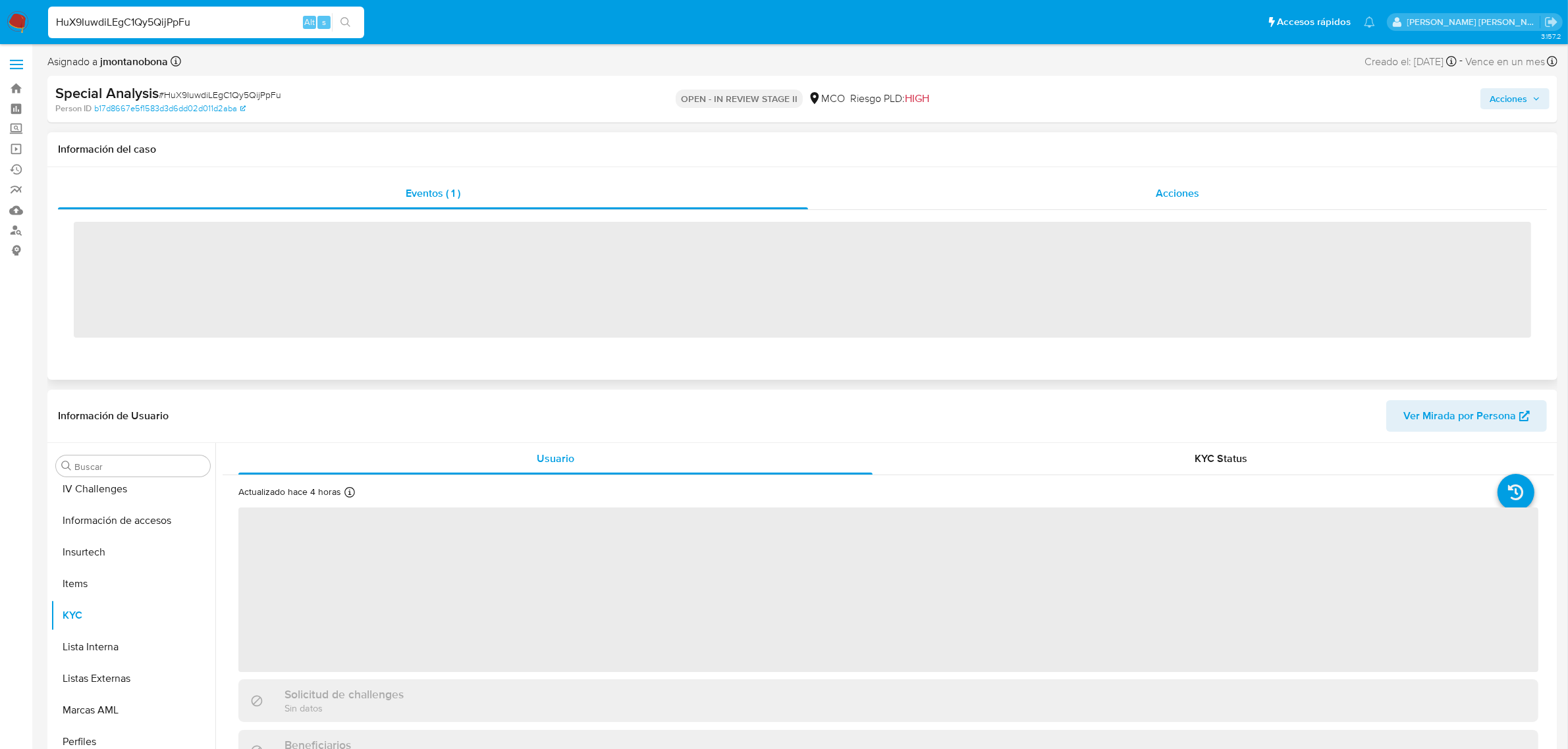
scroll to position [555, 0]
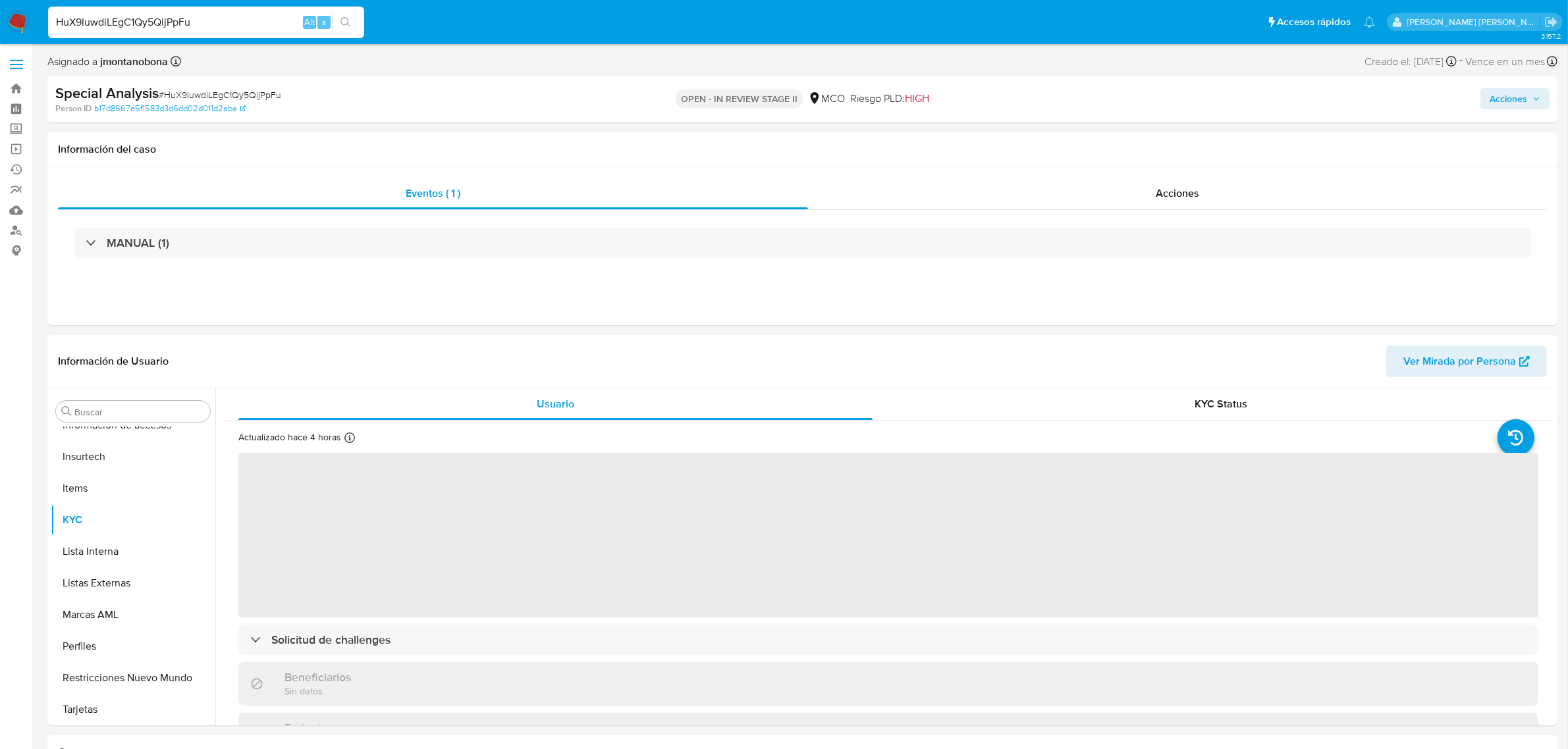
select select "10"
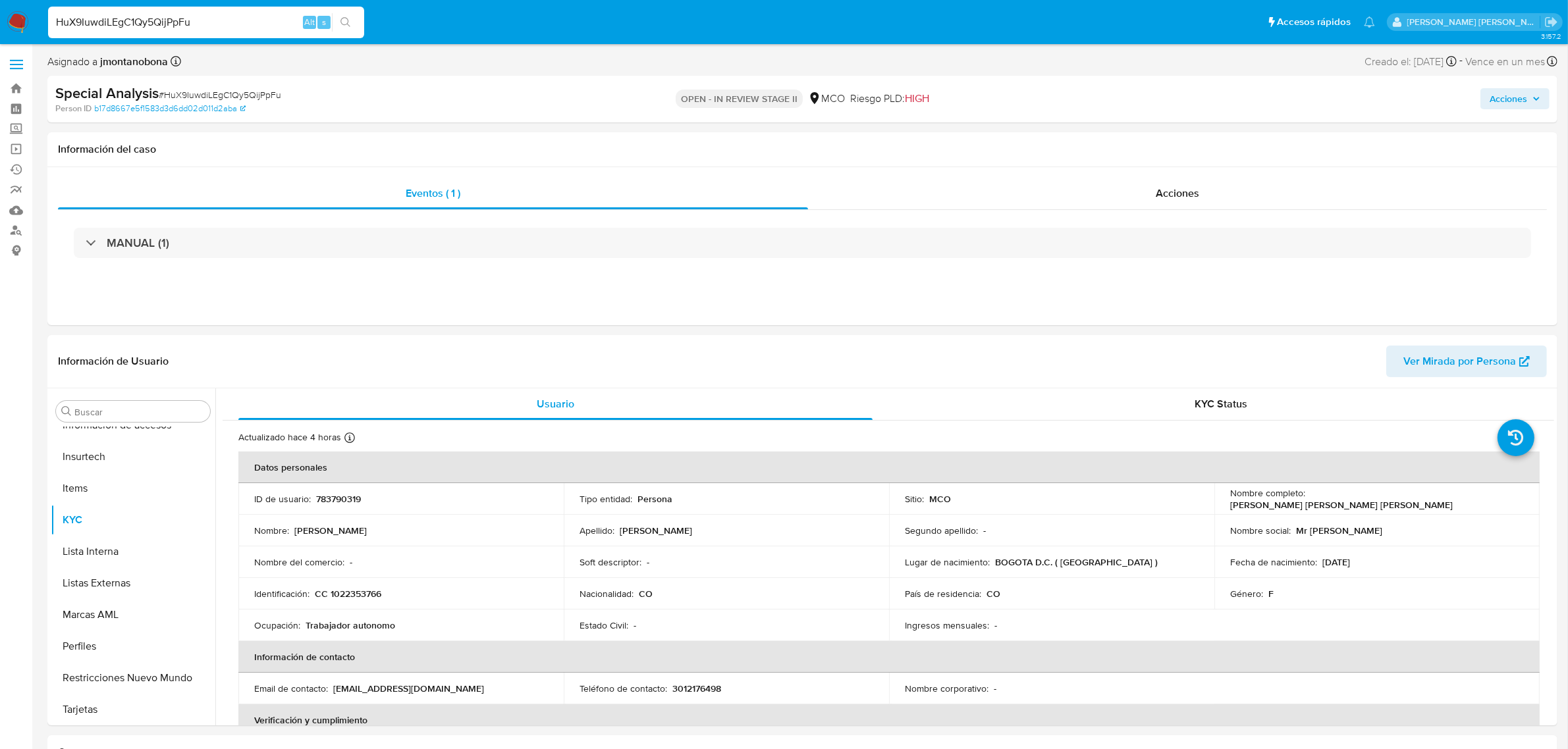
click at [1509, 100] on span "Acciones" at bounding box center [1508, 99] width 38 height 21
click at [1060, 93] on div "Acciones Enviar comentario Alt c Resolución del caso Alt r Enviar" at bounding box center [1302, 99] width 495 height 31
click at [1502, 94] on span "Acciones" at bounding box center [1508, 99] width 38 height 21
click at [1141, 135] on span "Resolución del caso" at bounding box center [1141, 140] width 94 height 15
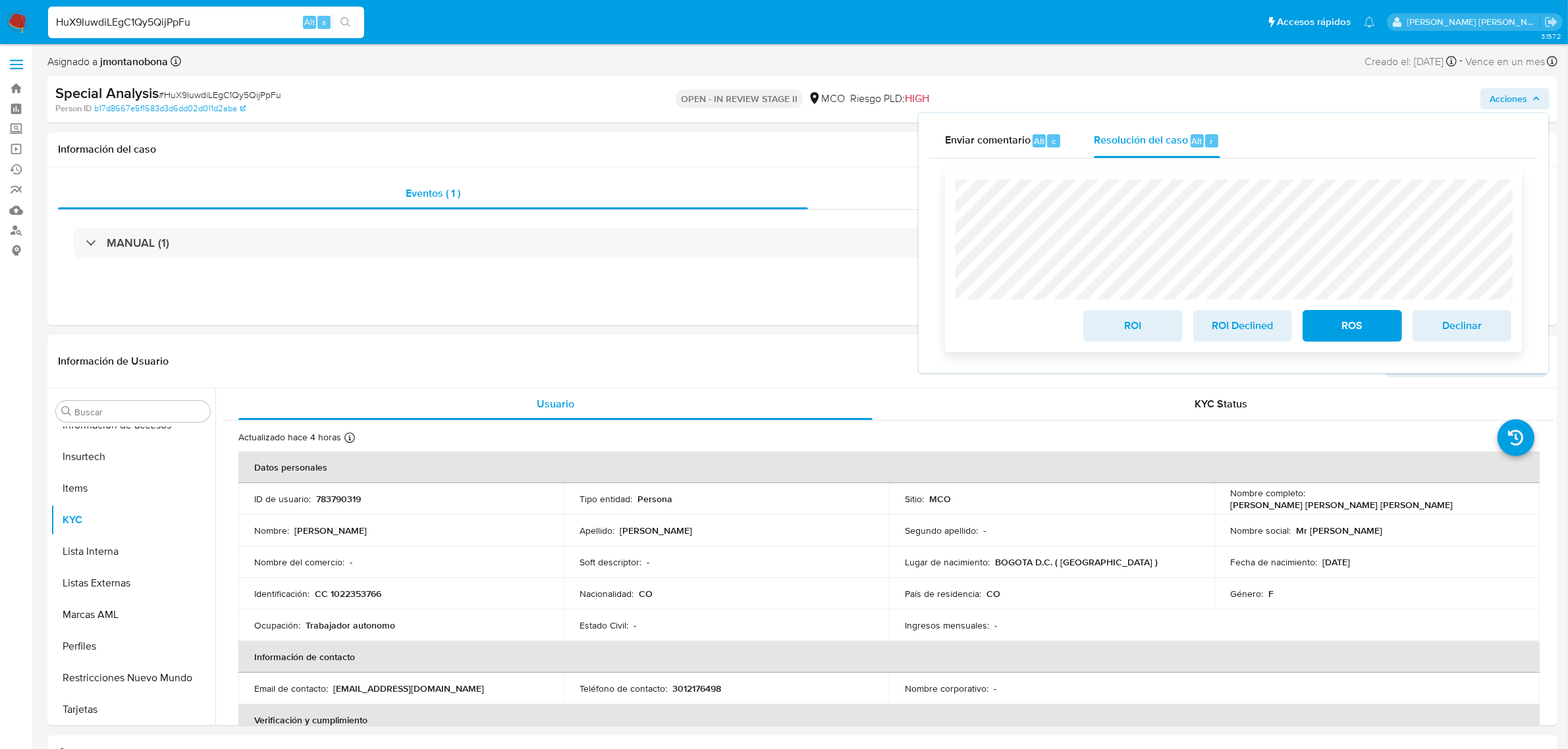
click at [1347, 326] on span "ROS" at bounding box center [1352, 326] width 65 height 29
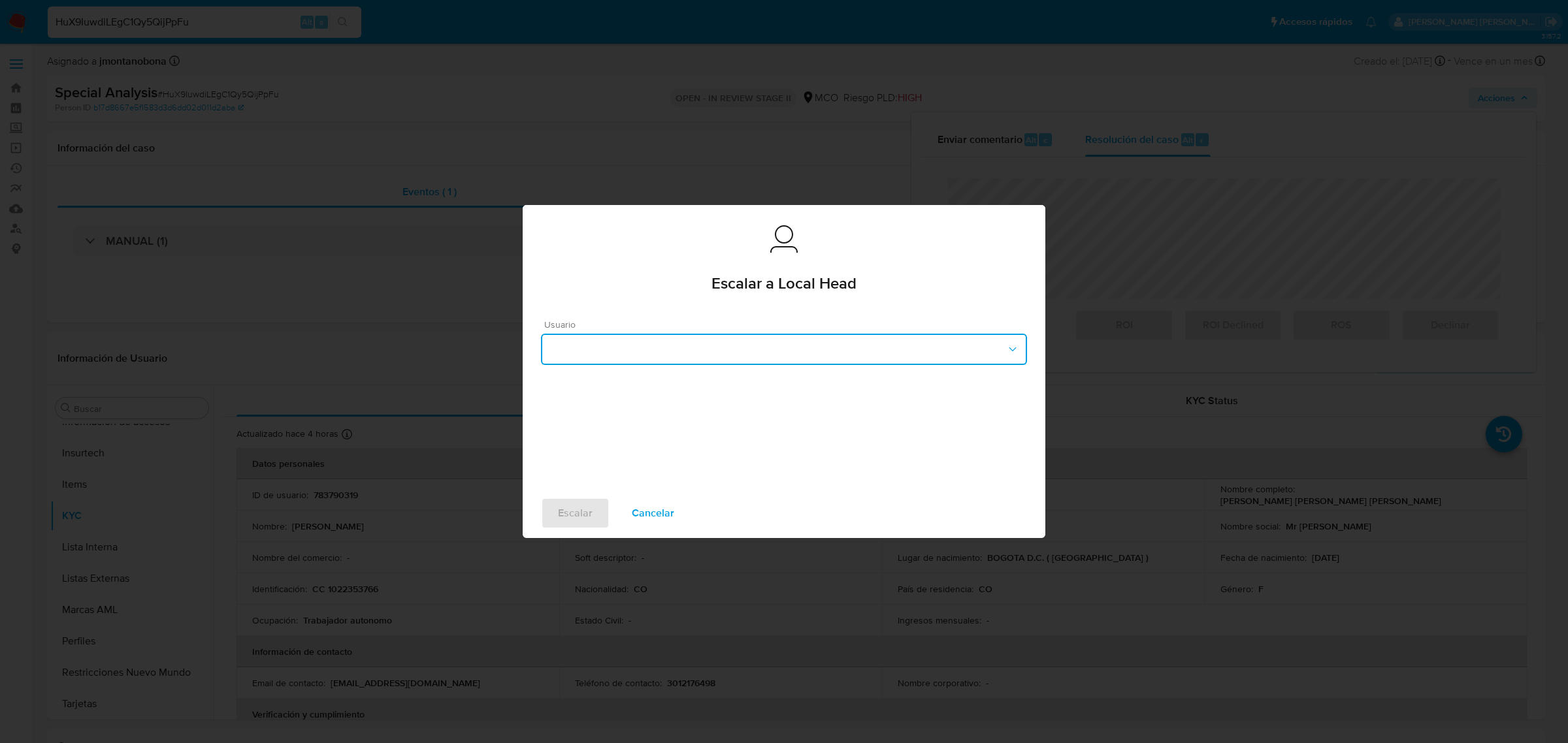
click at [811, 354] on button "button" at bounding box center [784, 349] width 486 height 31
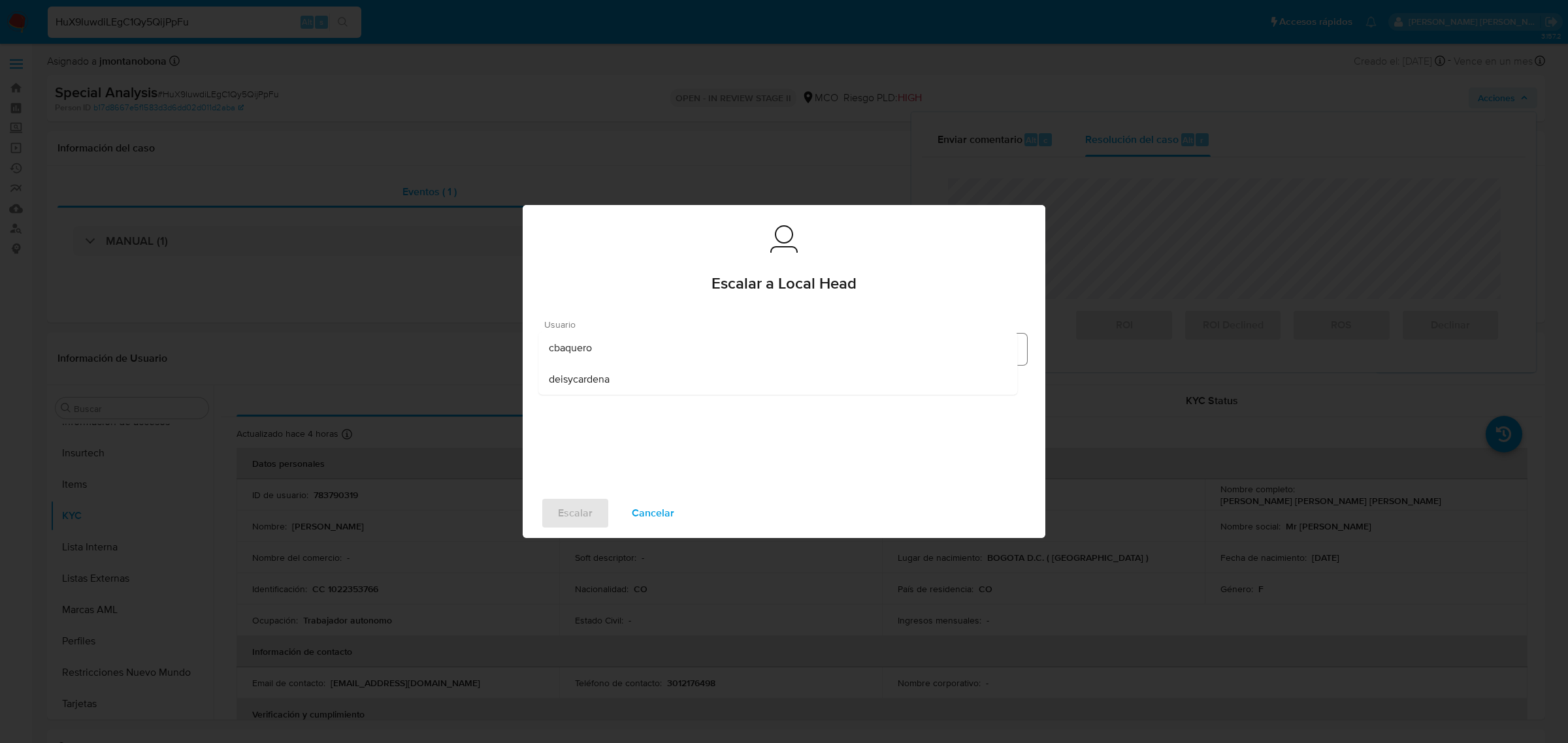
click at [579, 351] on span "cbaquero" at bounding box center [570, 348] width 43 height 13
click at [562, 518] on span "Escalar" at bounding box center [575, 514] width 35 height 29
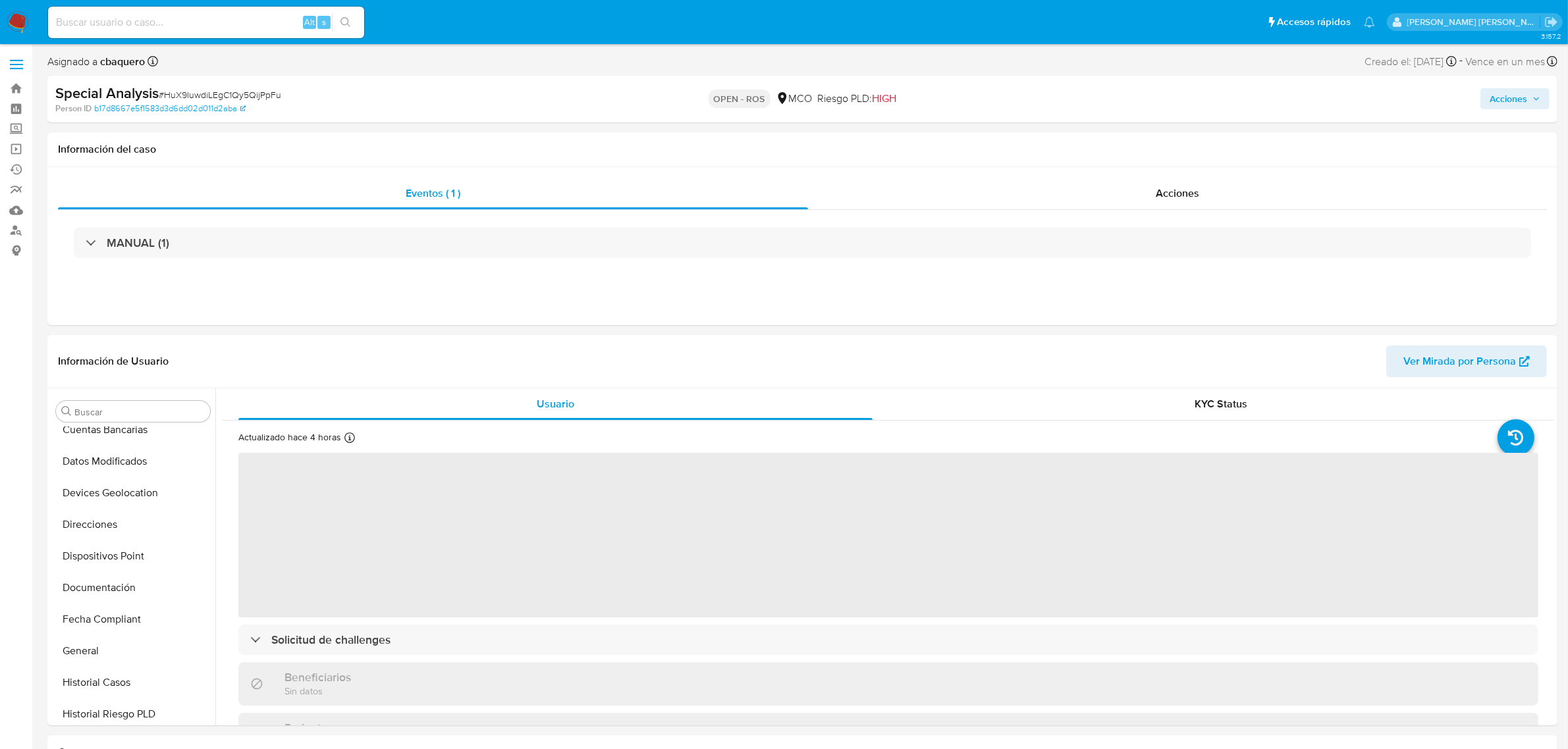
scroll to position [555, 0]
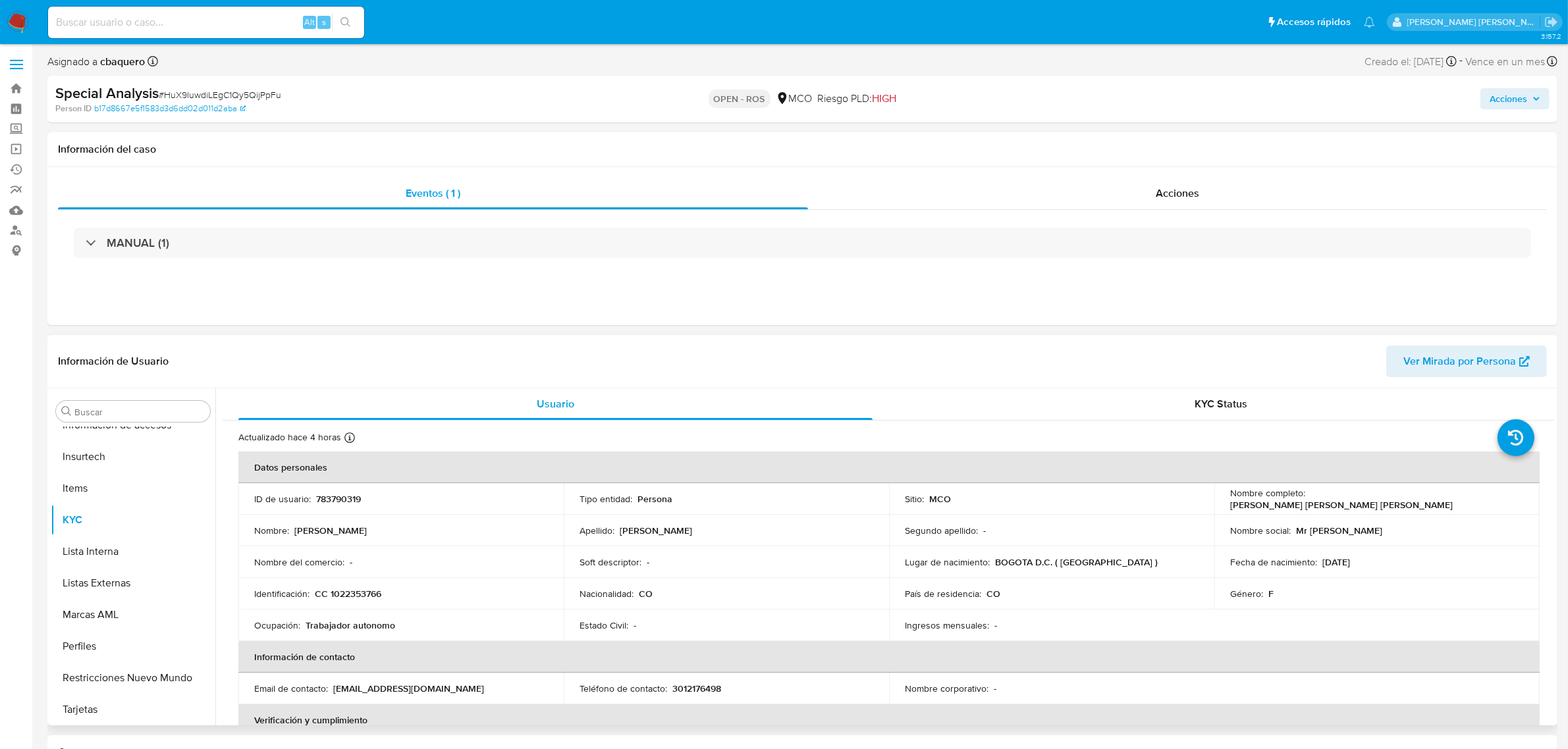
select select "10"
click at [1518, 102] on span "Acciones" at bounding box center [1508, 99] width 38 height 21
click at [246, 27] on input at bounding box center [206, 22] width 316 height 17
click at [247, 24] on input at bounding box center [206, 22] width 316 height 17
paste input "GFk3wmyAKooPxghMh7Syw4Z2"
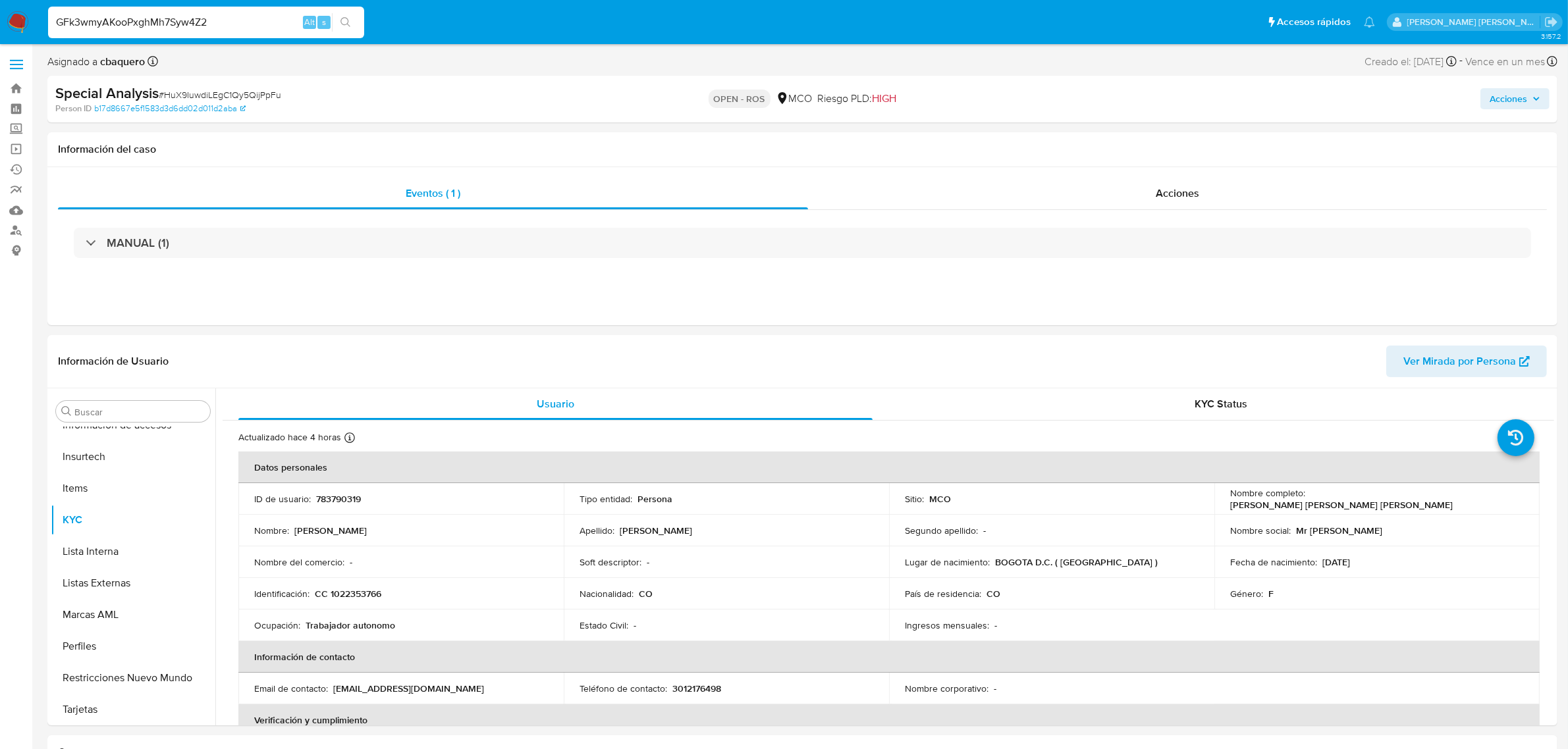
type input "GFk3wmyAKooPxghMh7Syw4Z2"
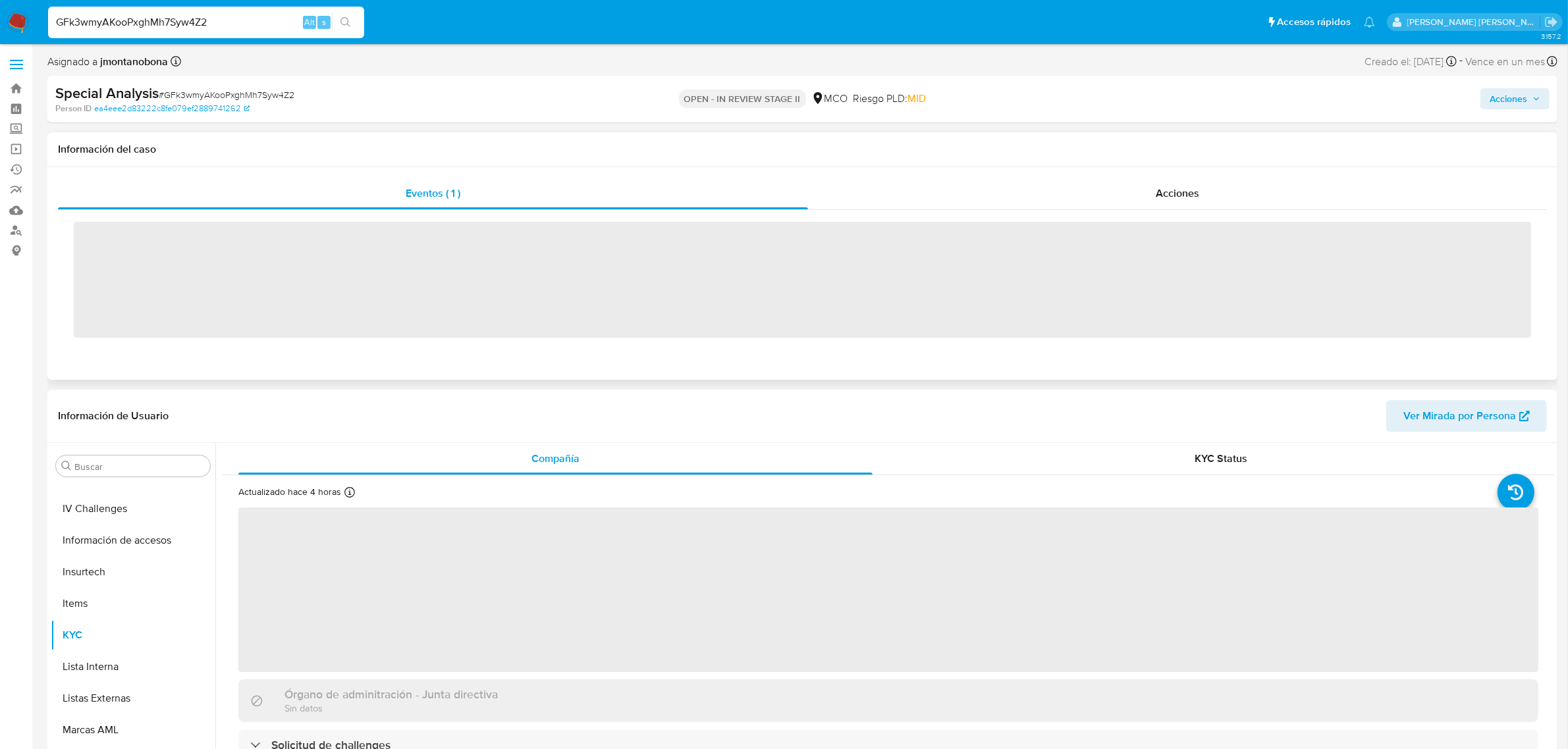
scroll to position [555, 0]
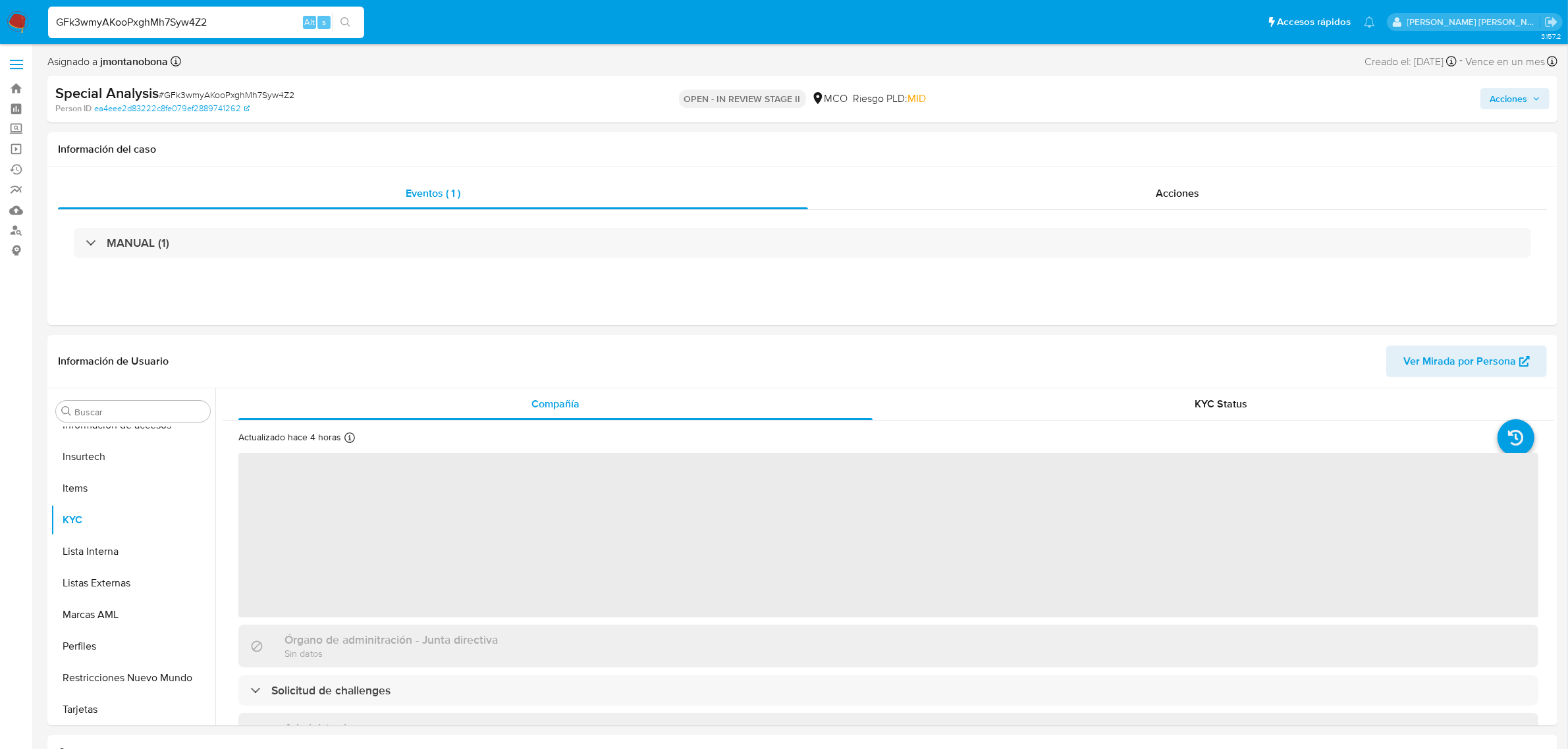
click at [1511, 104] on span "Acciones" at bounding box center [1508, 99] width 38 height 21
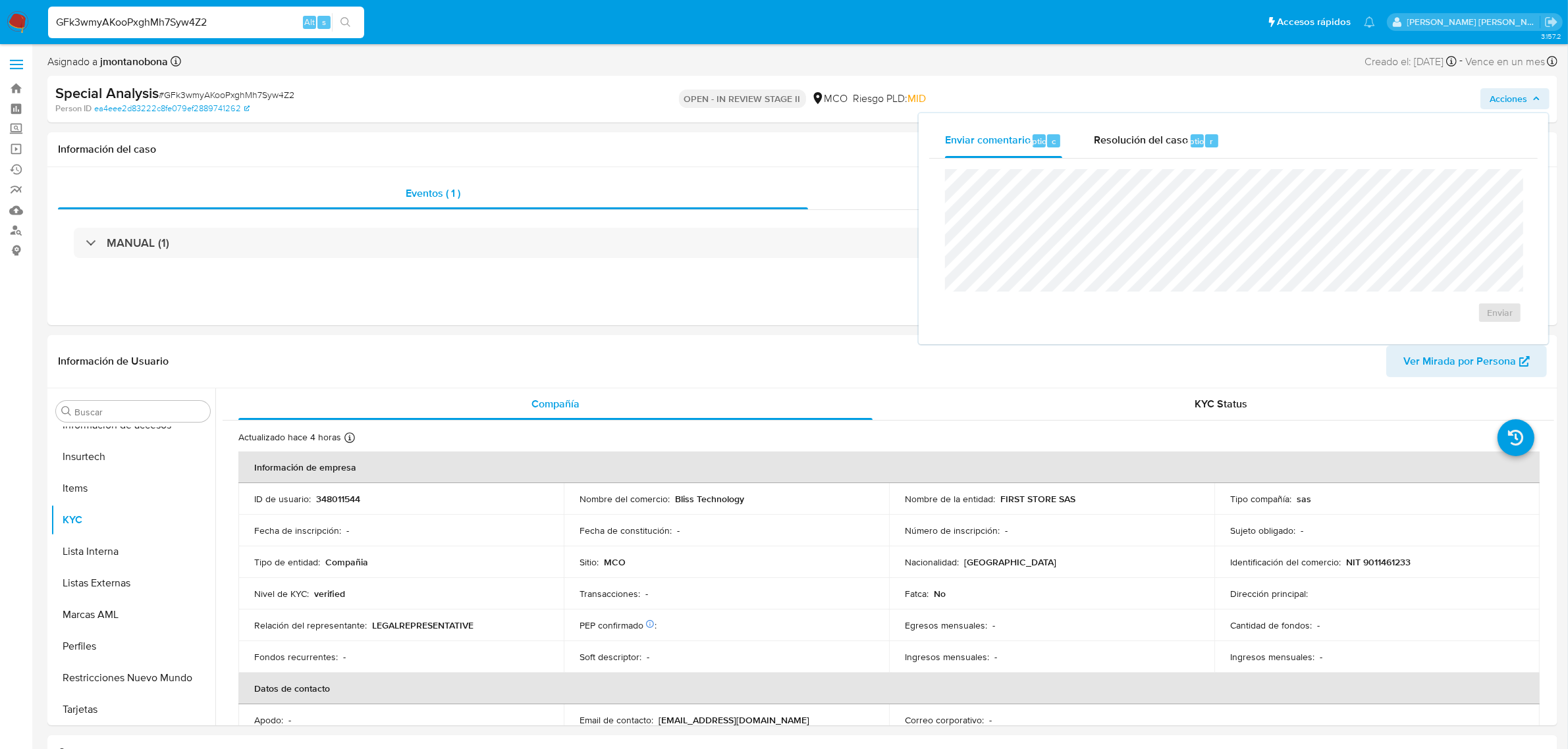
select select "10"
click at [1148, 135] on span "Resolución del caso" at bounding box center [1141, 140] width 94 height 15
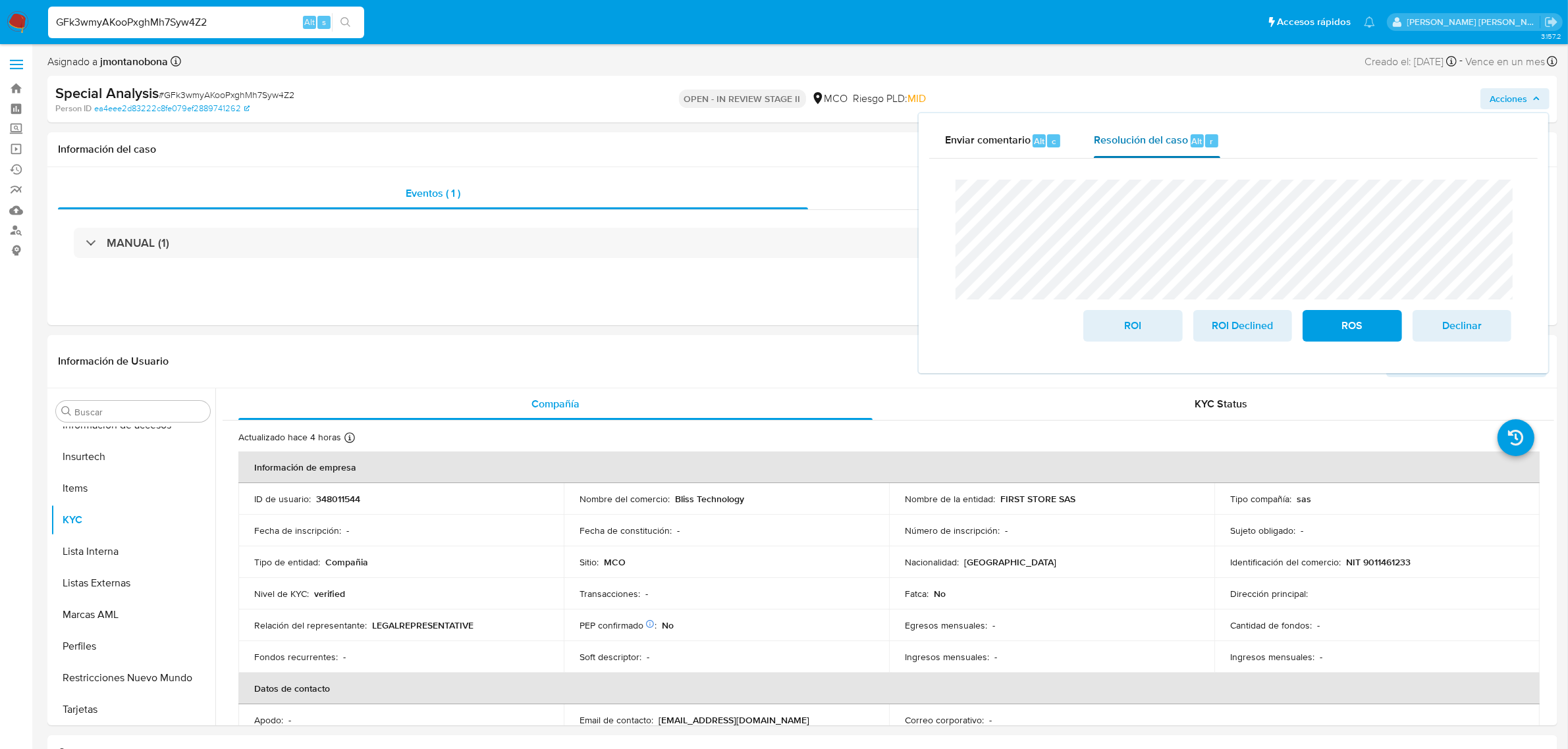
click at [1183, 139] on span "Resolución del caso" at bounding box center [1141, 140] width 94 height 15
click at [1032, 131] on div "Enviar comentario Alt c" at bounding box center [1003, 141] width 117 height 34
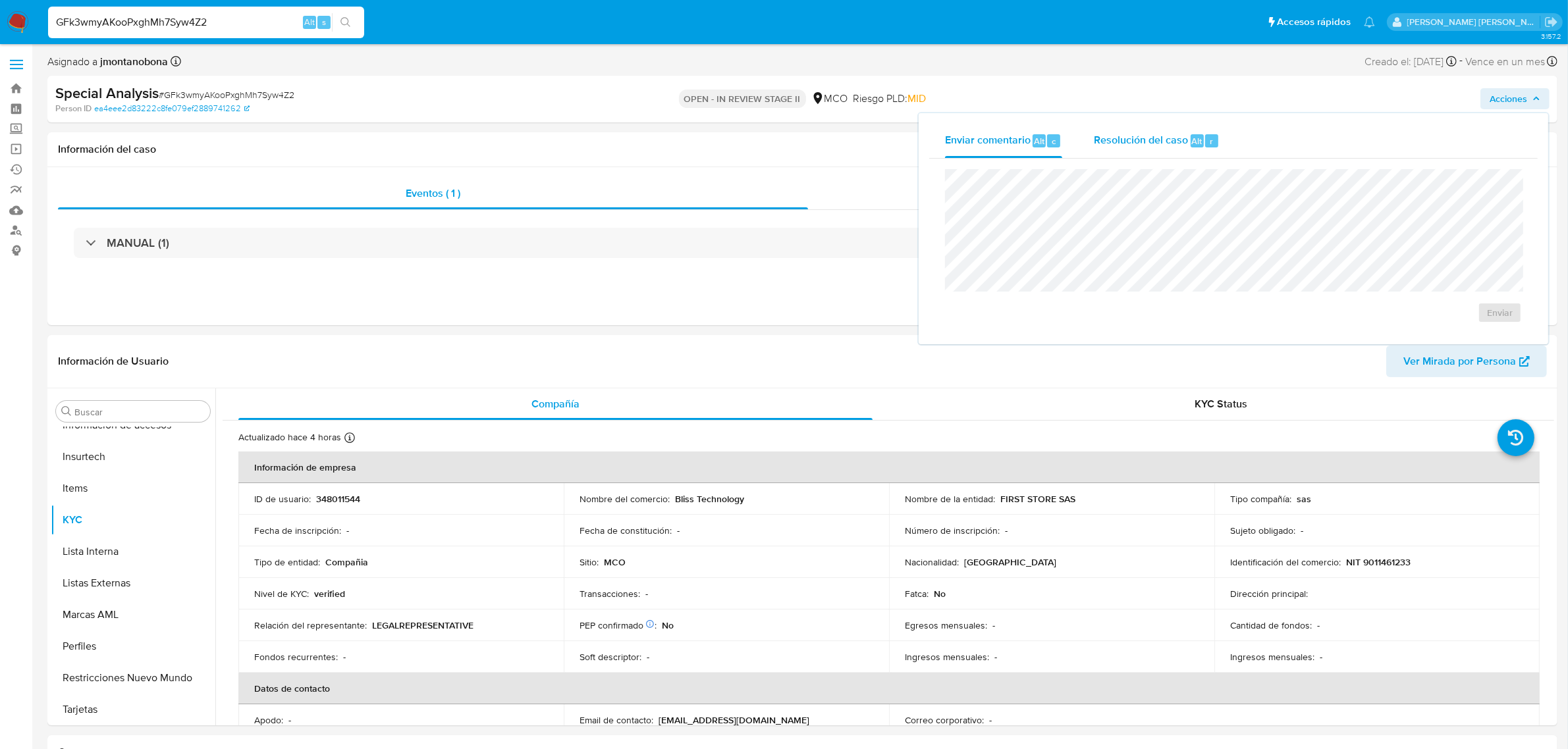
click at [1153, 124] on div "Resolución del caso Alt r" at bounding box center [1157, 141] width 125 height 34
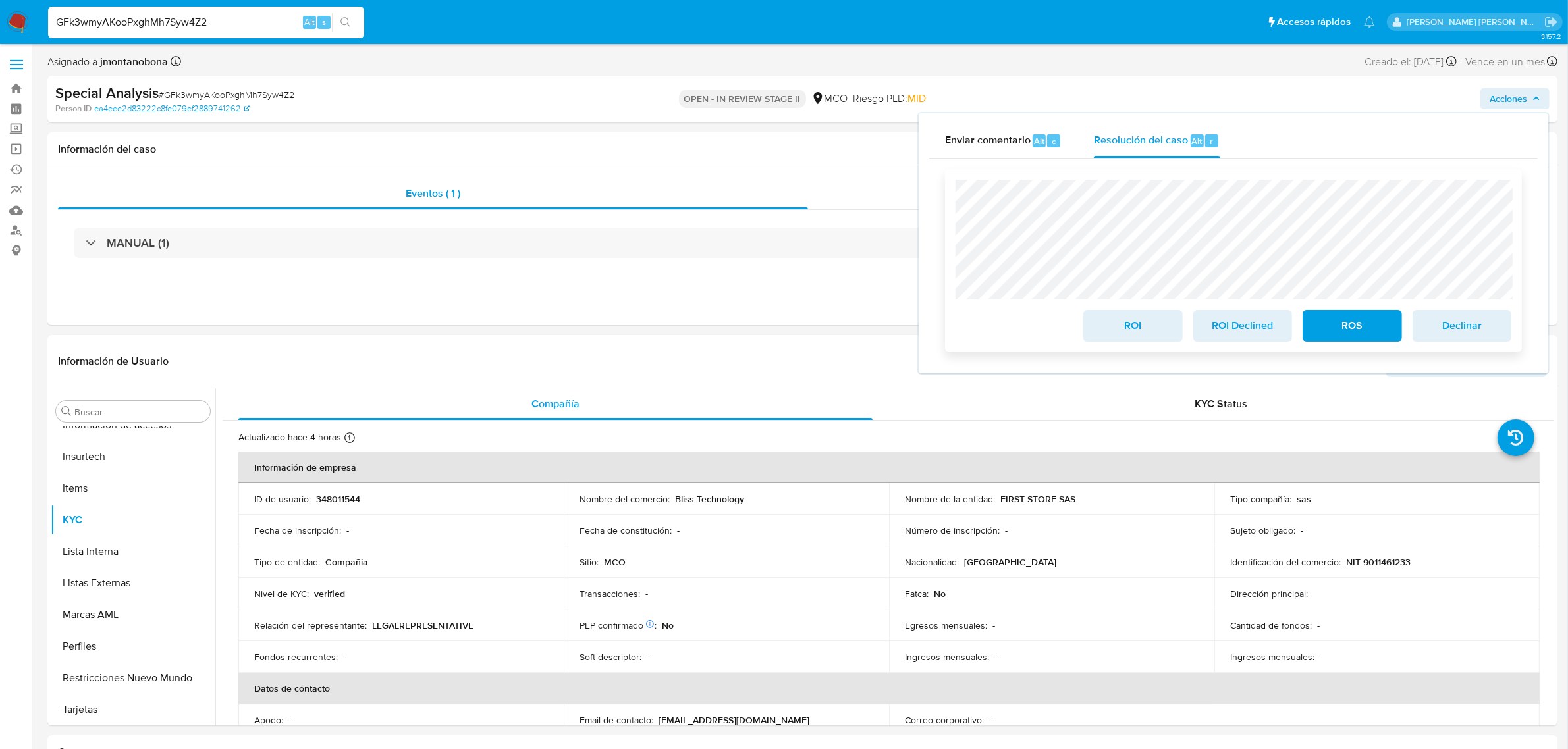
click at [1344, 329] on span "ROS" at bounding box center [1352, 326] width 65 height 29
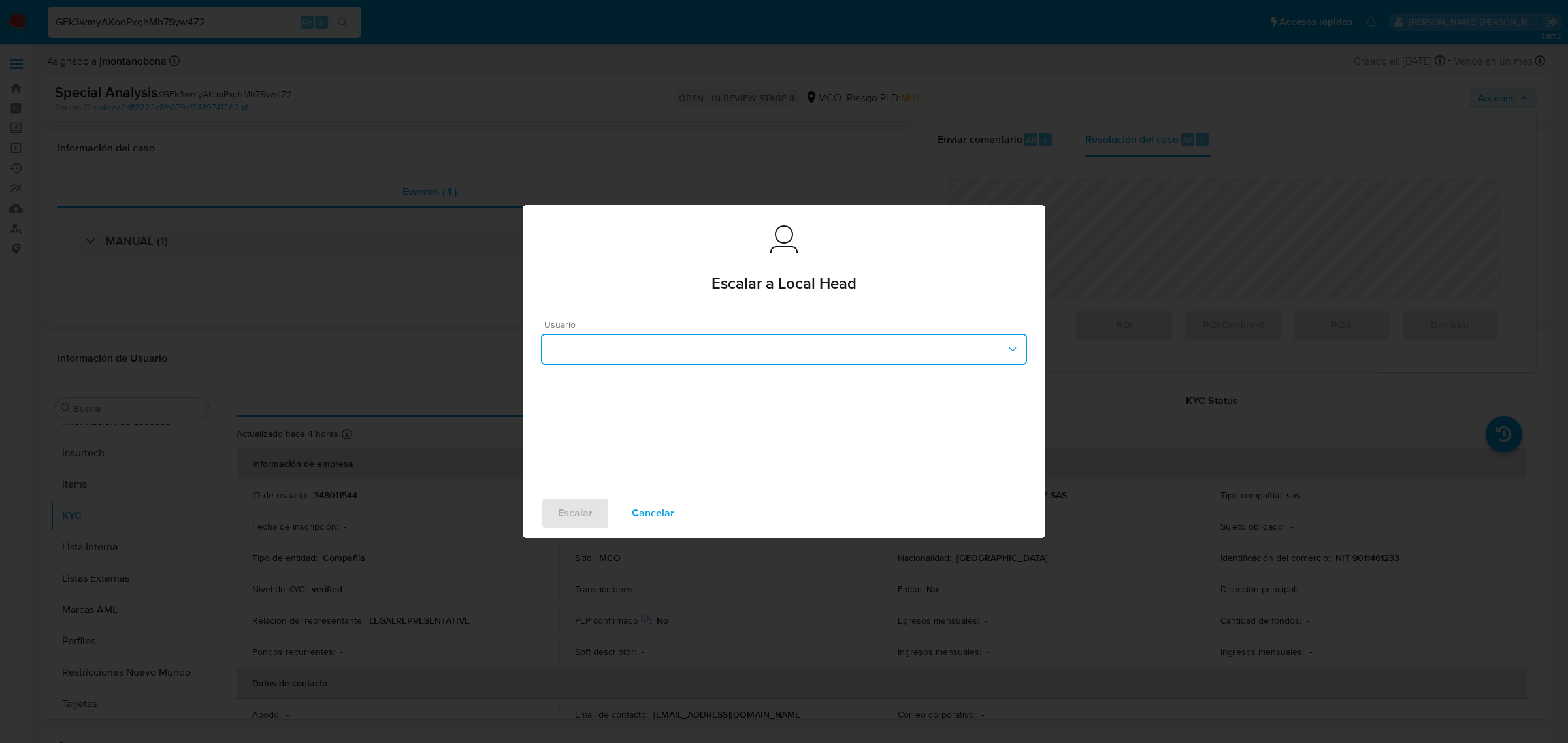
click at [769, 356] on button "button" at bounding box center [784, 349] width 486 height 31
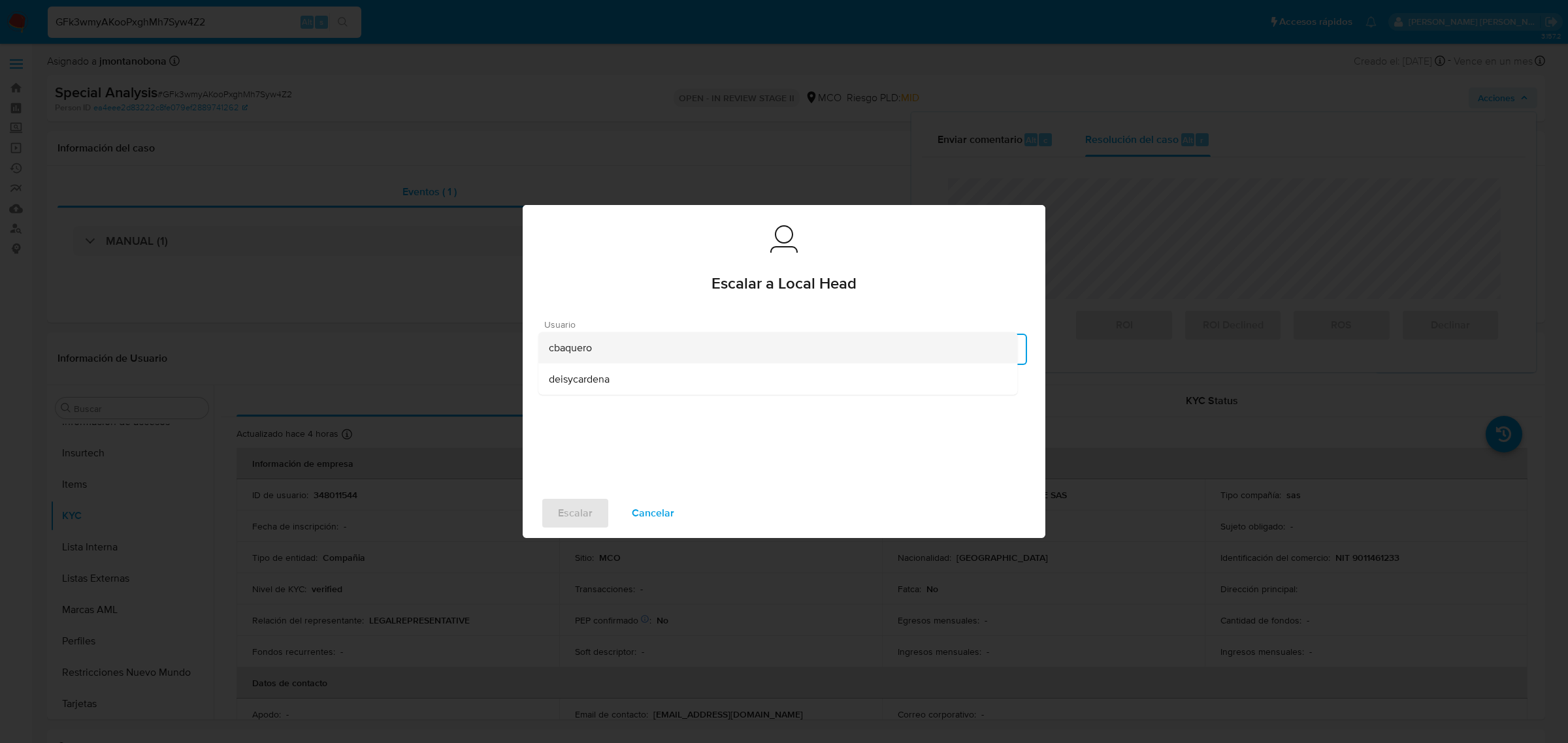
click at [583, 345] on span "cbaquero" at bounding box center [570, 348] width 43 height 13
click at [575, 515] on span "Escalar" at bounding box center [575, 514] width 35 height 29
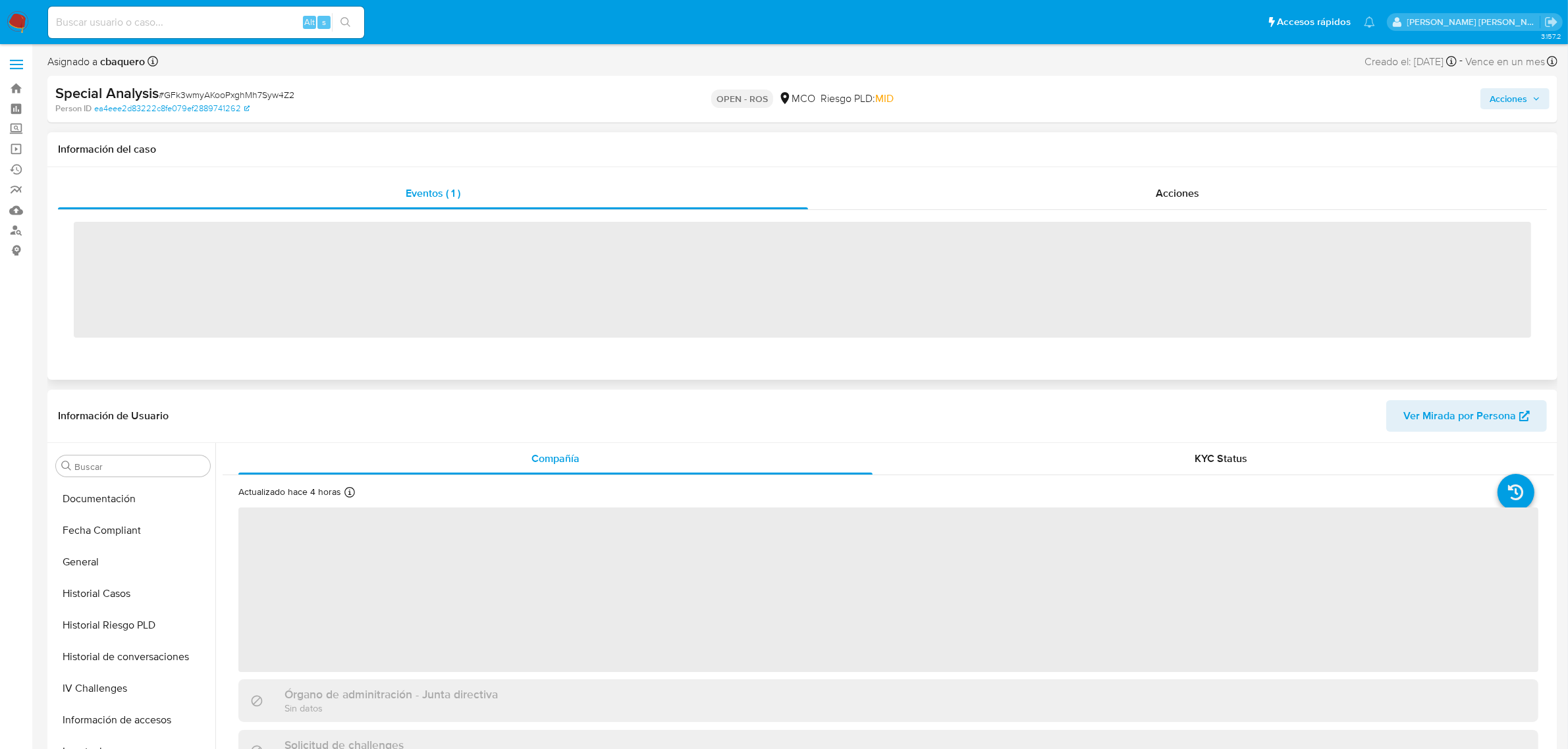
scroll to position [555, 0]
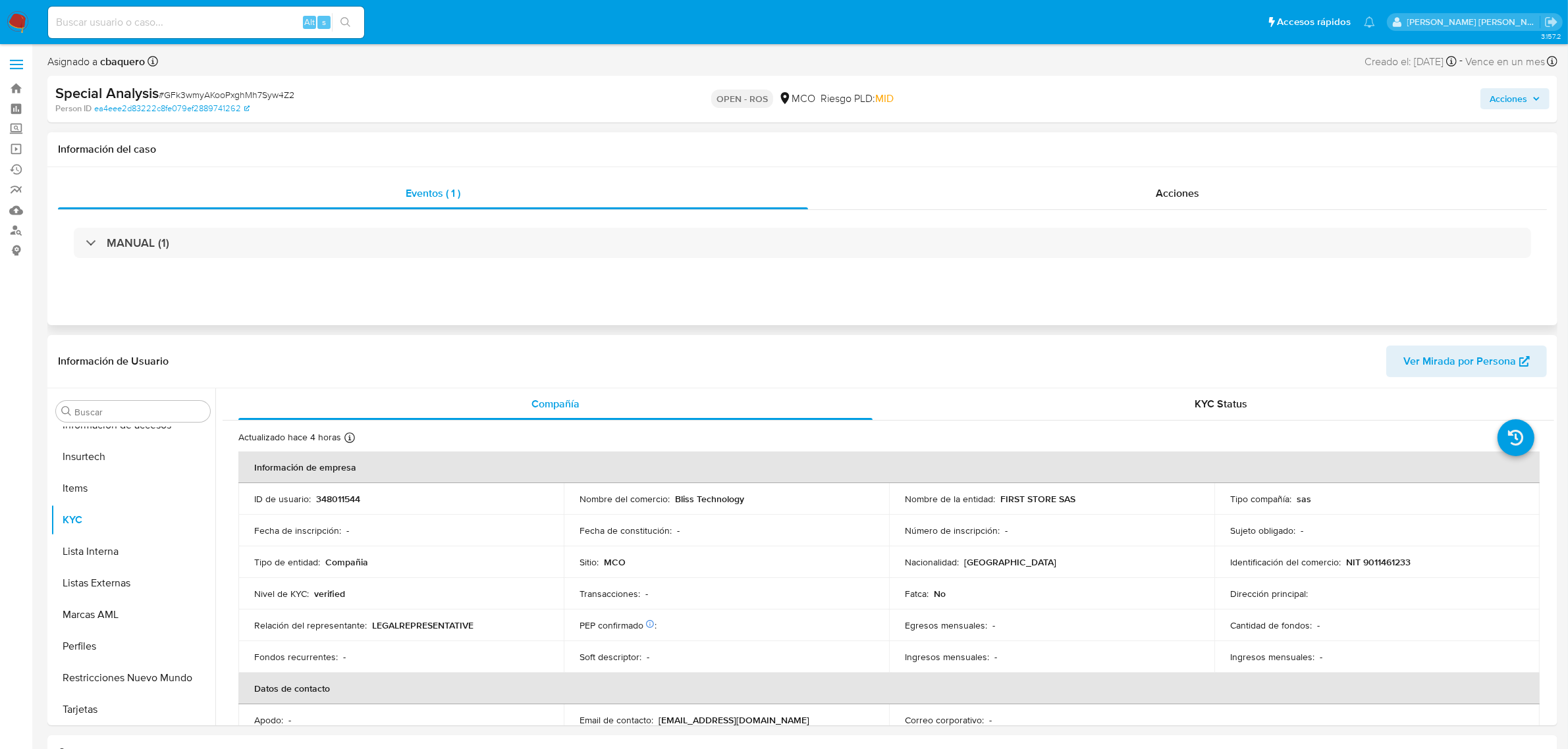
select select "10"
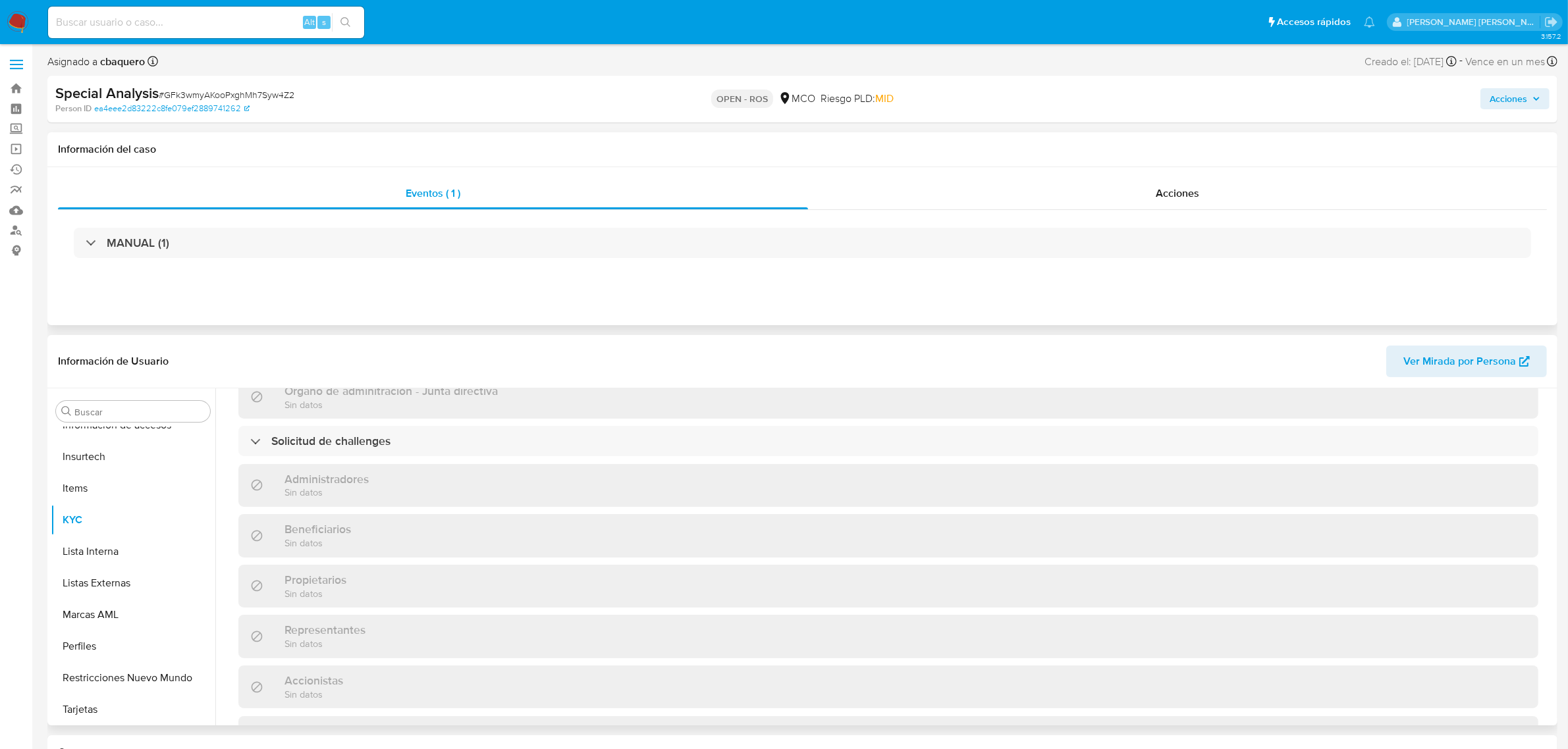
scroll to position [576, 0]
